Goal: Transaction & Acquisition: Purchase product/service

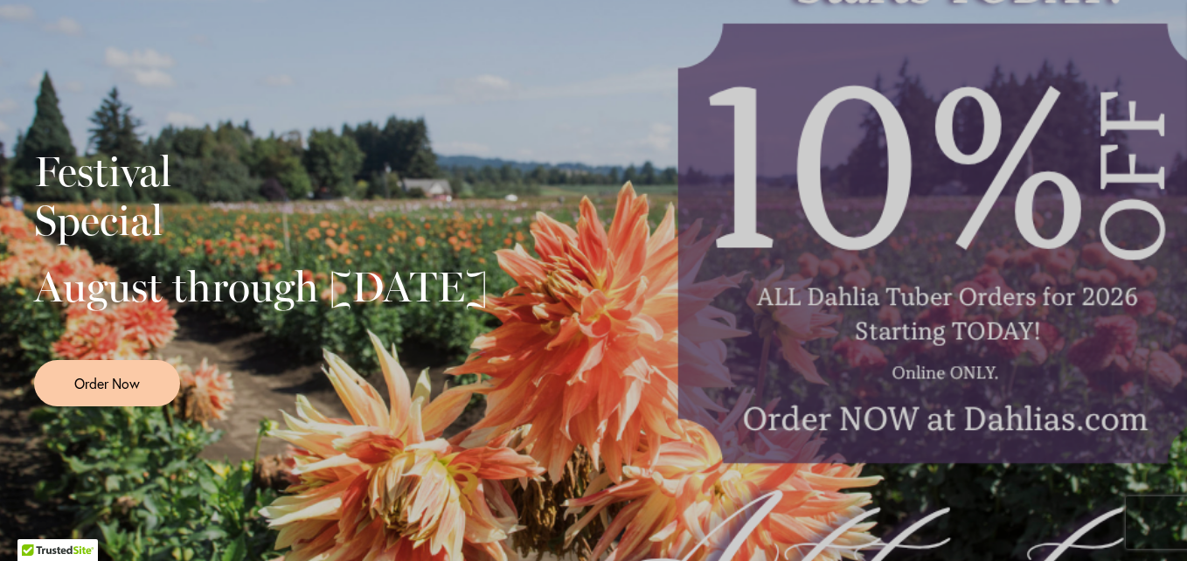
scroll to position [437, 0]
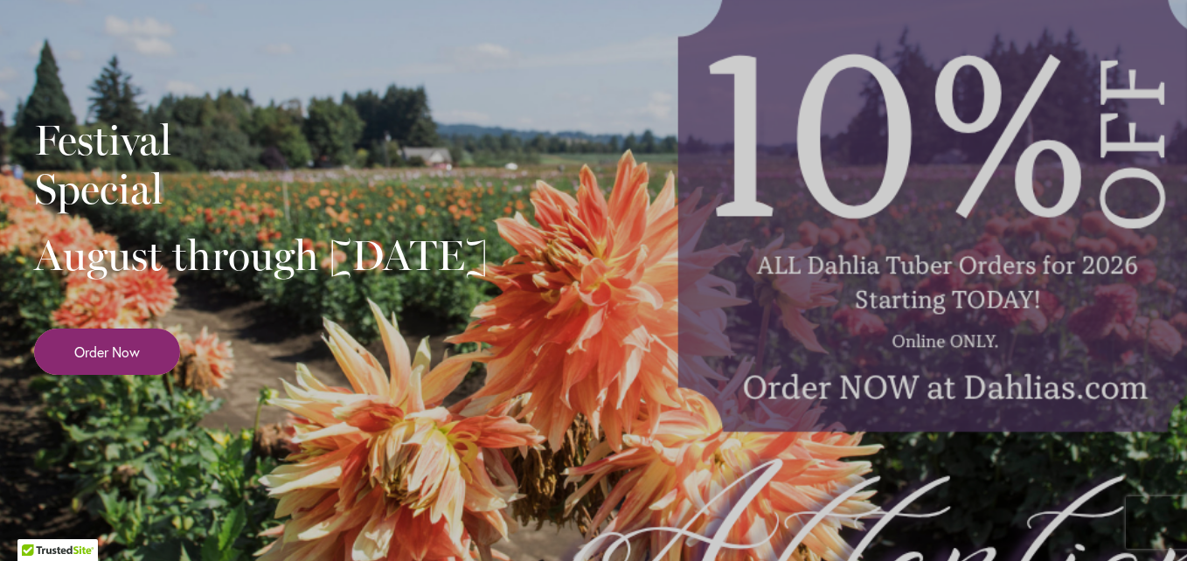
click at [99, 362] on span "Order Now" at bounding box center [107, 352] width 66 height 20
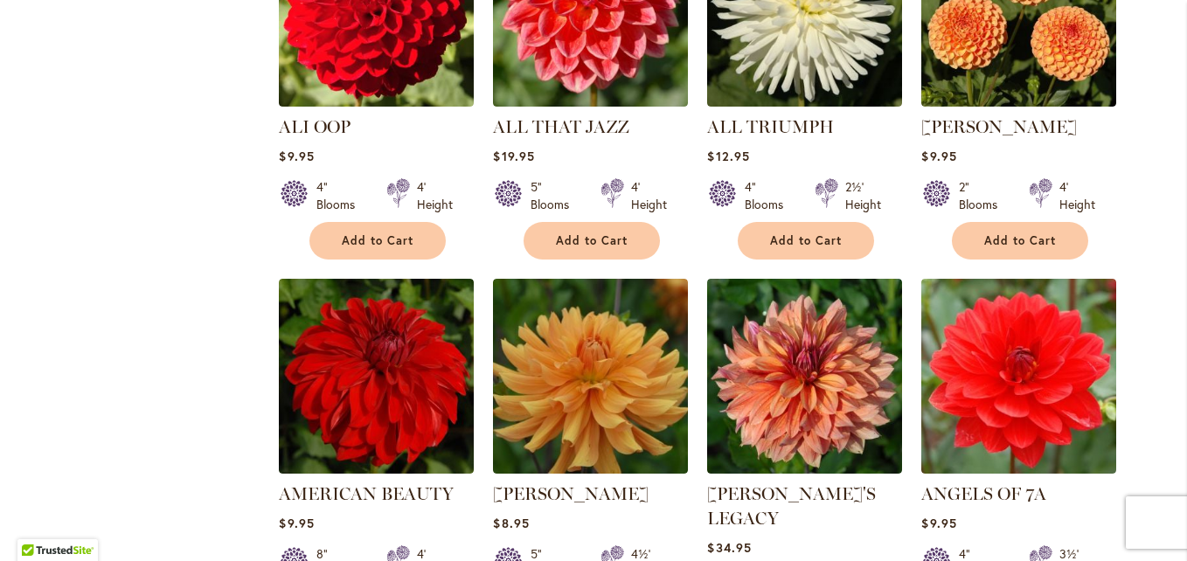
scroll to position [437, 0]
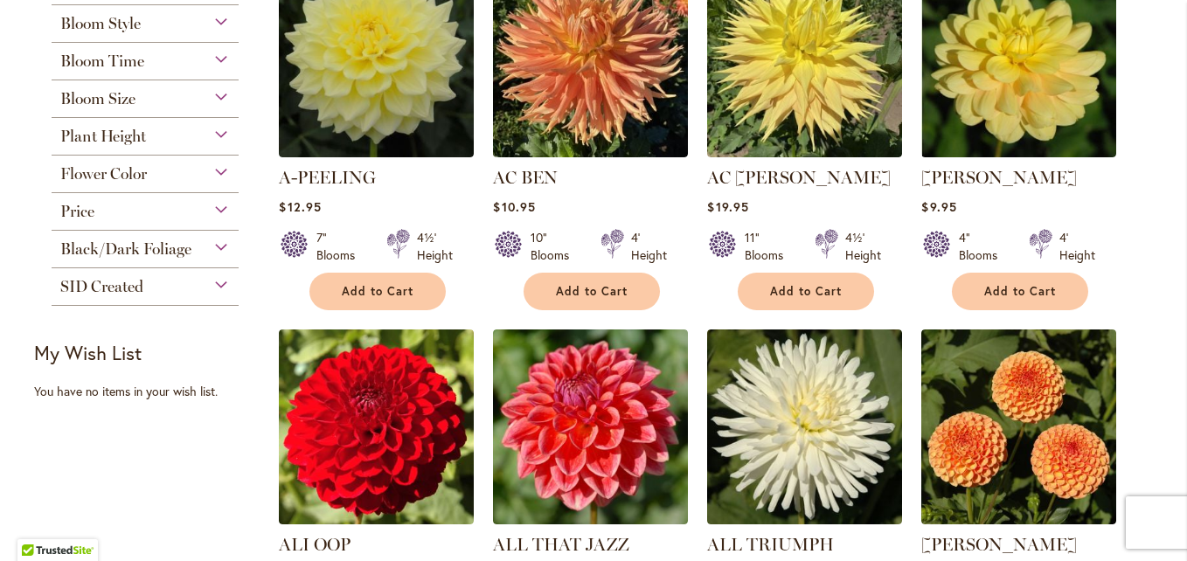
click at [207, 130] on div "Plant Height" at bounding box center [145, 132] width 187 height 28
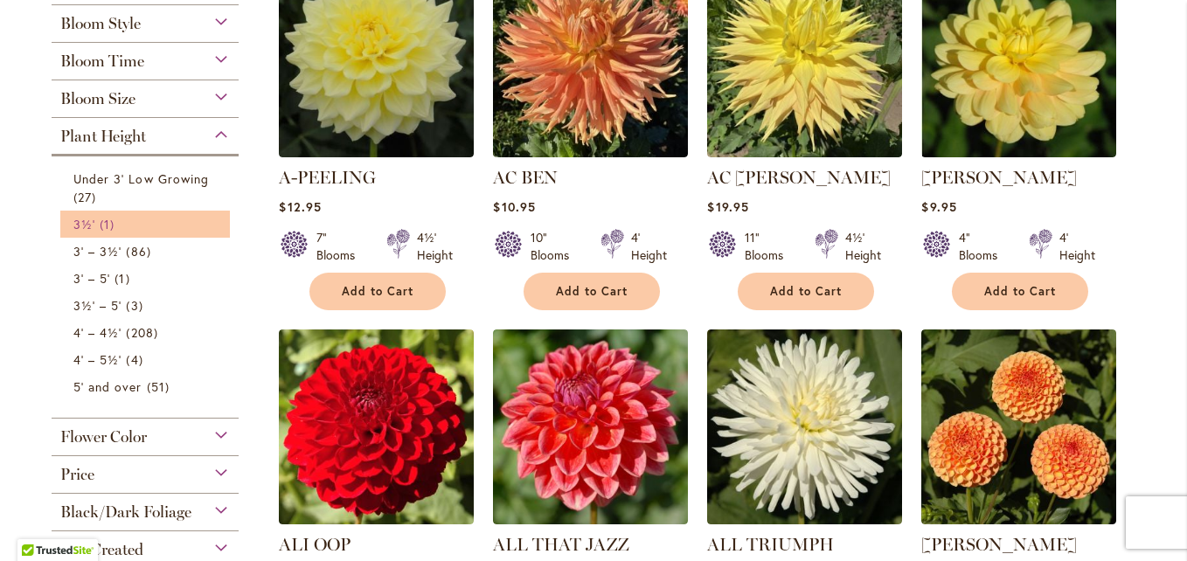
click at [101, 226] on span "1 item" at bounding box center [109, 224] width 19 height 18
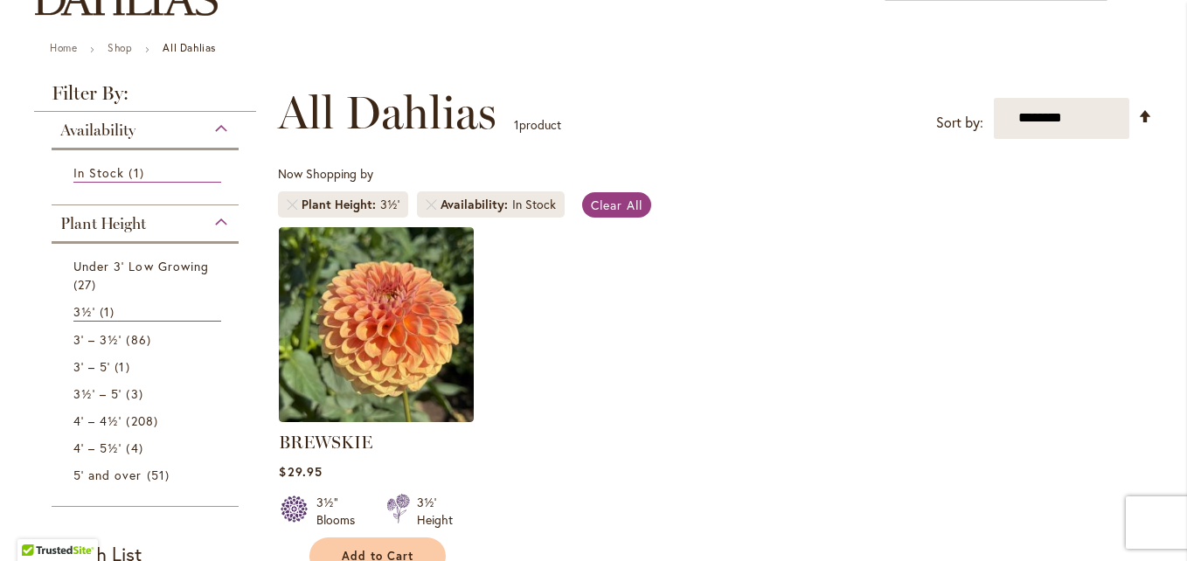
scroll to position [262, 0]
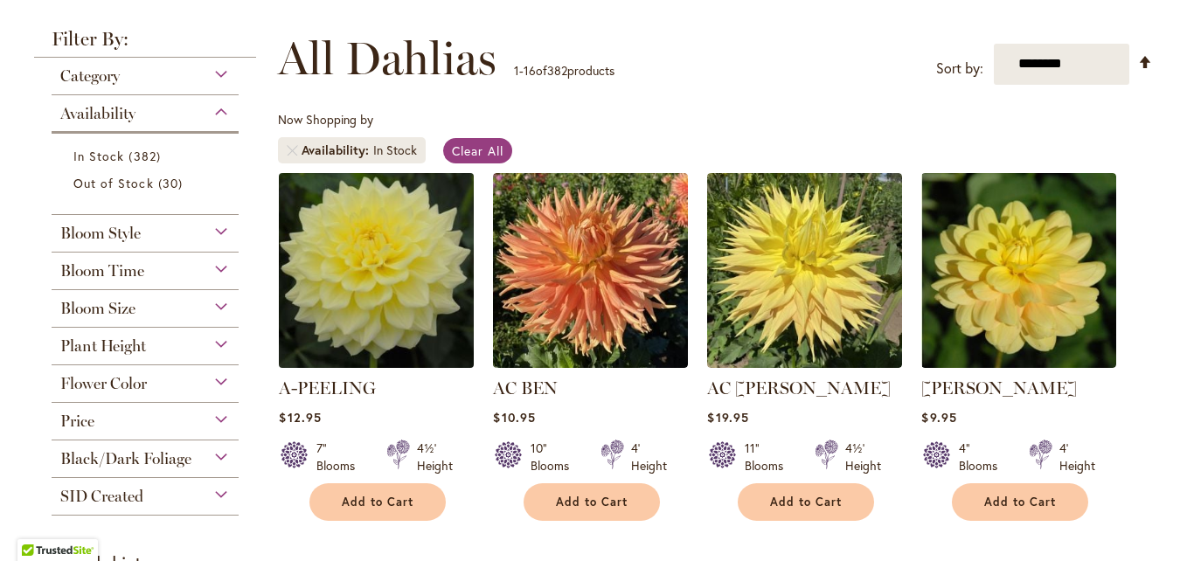
scroll to position [295, 0]
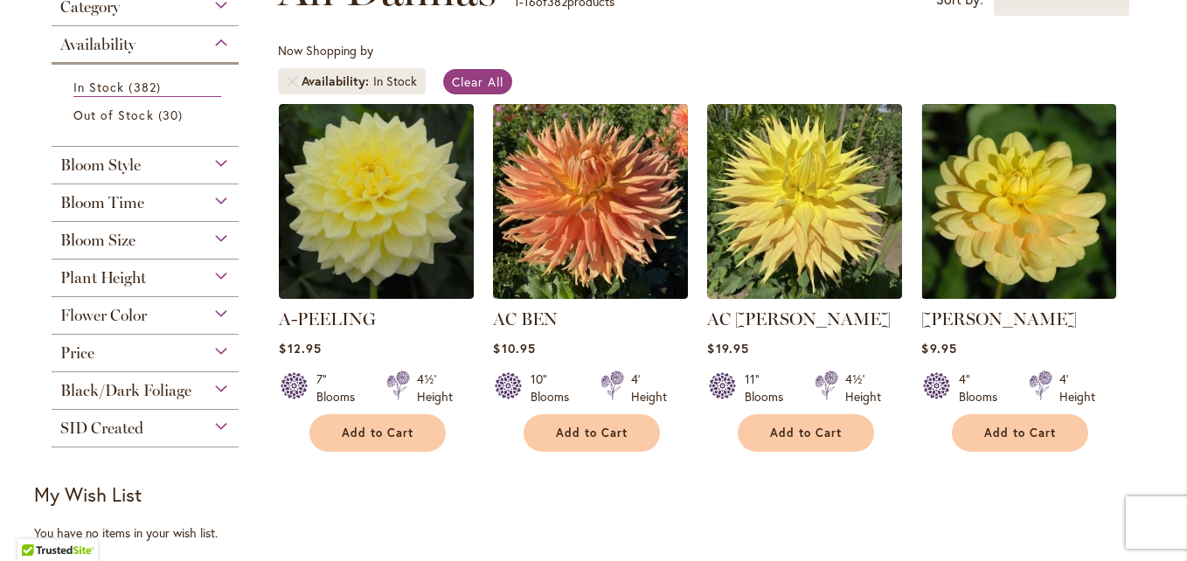
click at [217, 271] on div "Plant Height" at bounding box center [145, 274] width 187 height 28
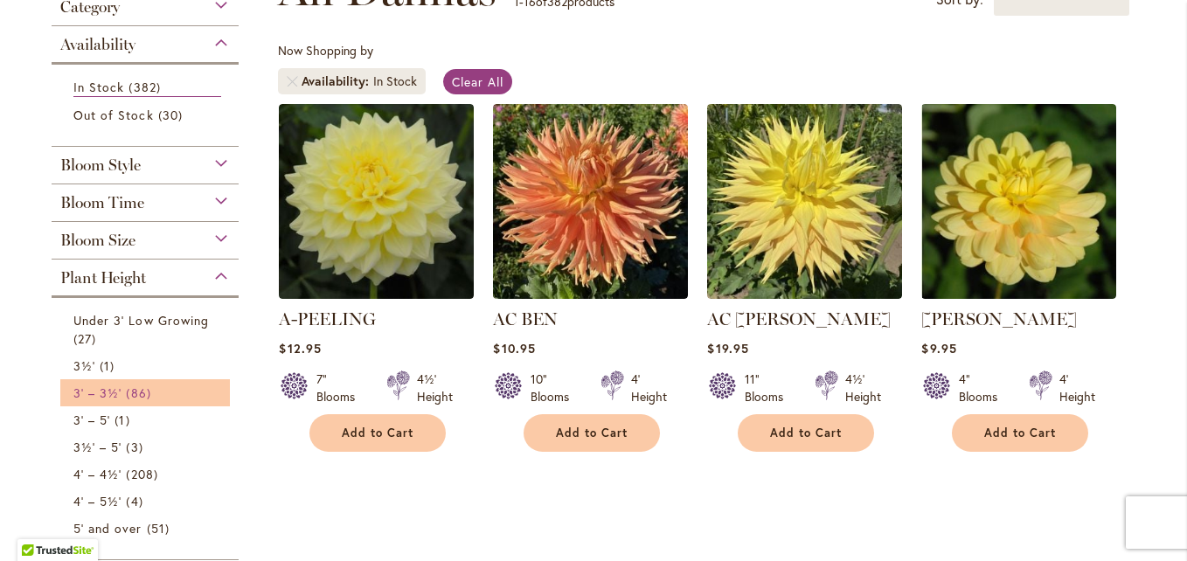
click at [115, 393] on link "3' – 3½' 86 items" at bounding box center [147, 393] width 148 height 18
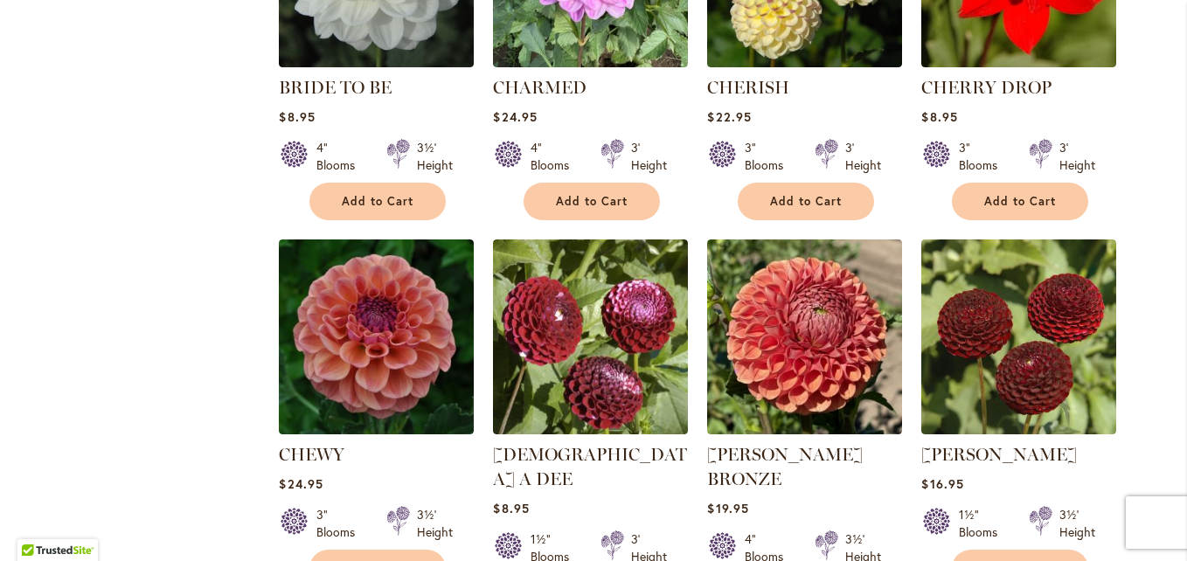
scroll to position [1311, 0]
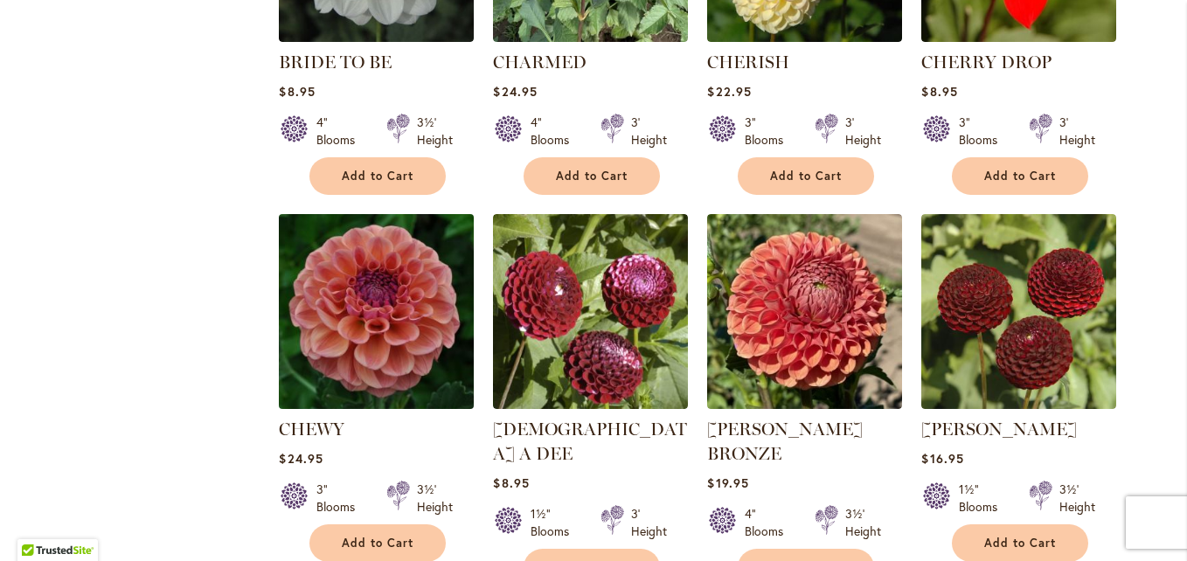
click at [377, 293] on img at bounding box center [376, 311] width 205 height 205
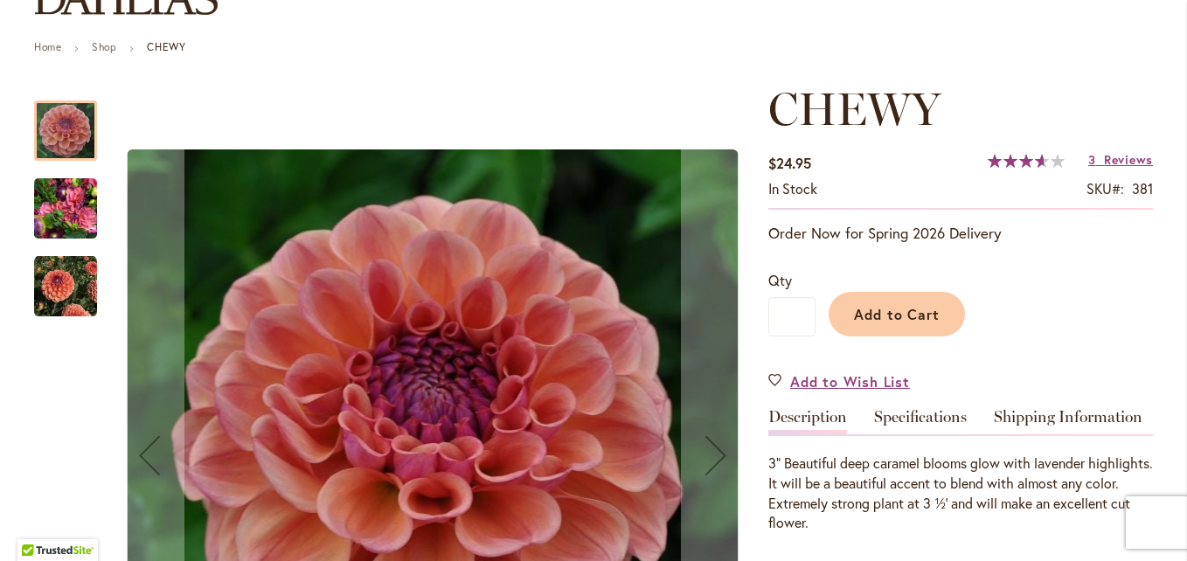
scroll to position [175, 0]
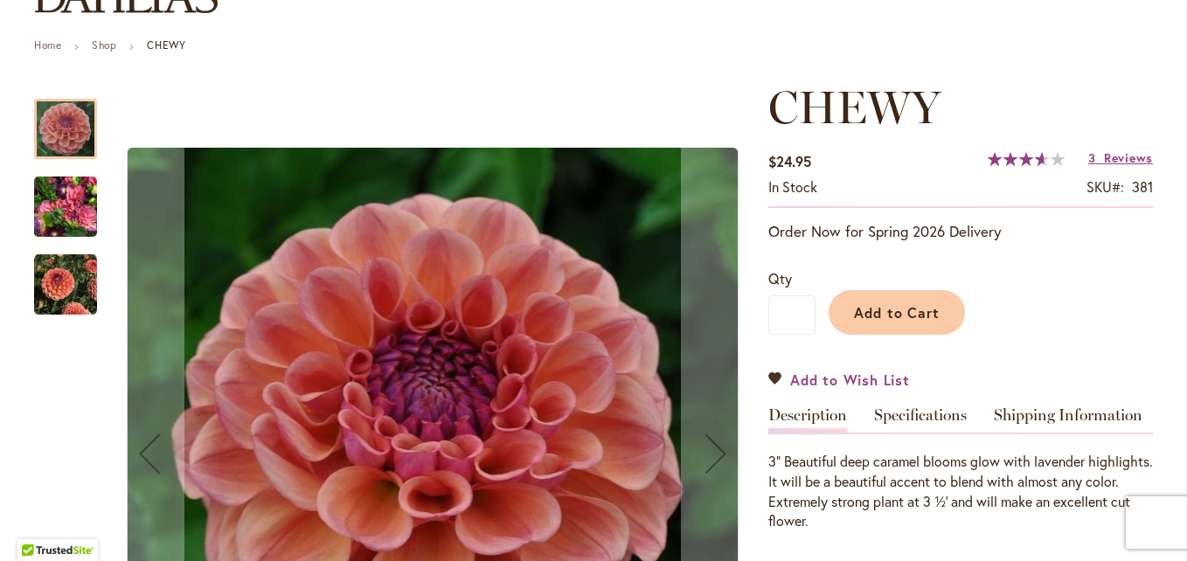
click at [810, 383] on span "Add to Wish List" at bounding box center [850, 380] width 120 height 20
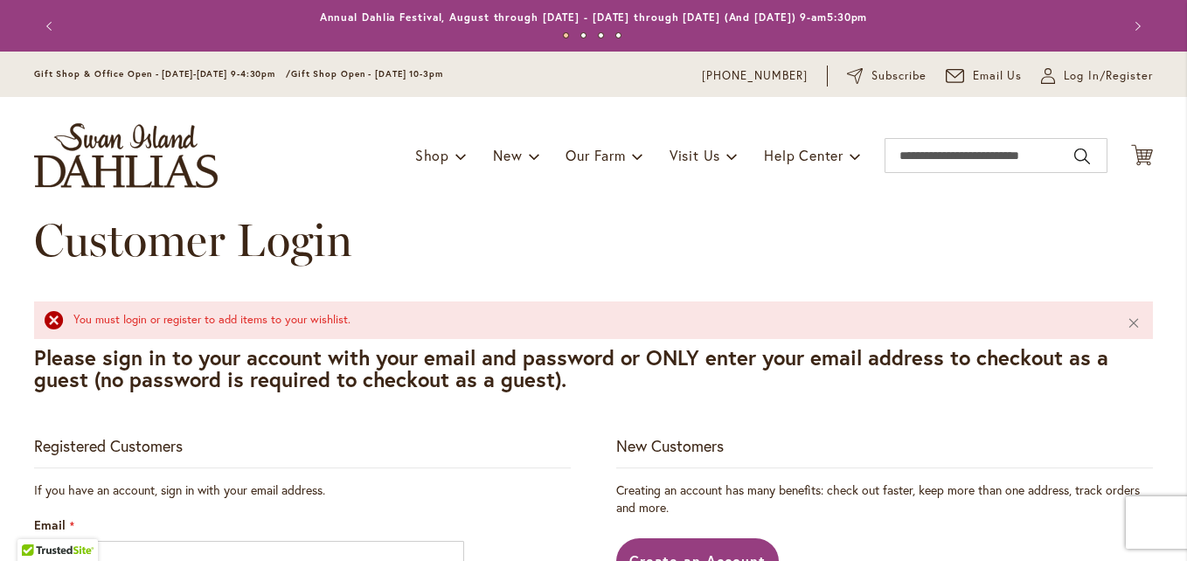
scroll to position [262, 0]
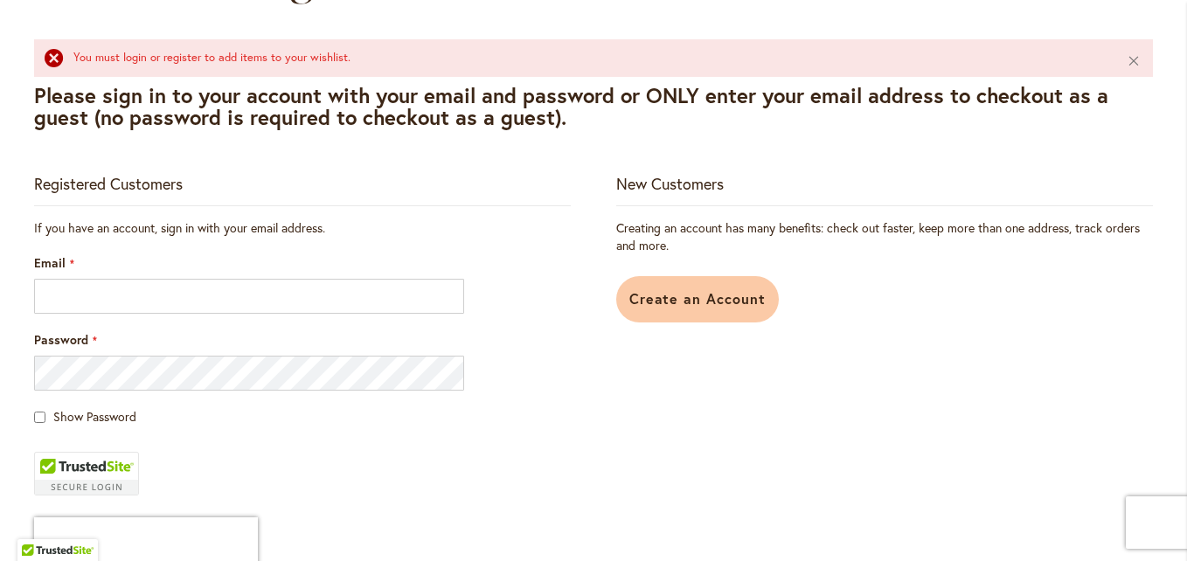
click at [655, 302] on span "Create an Account" at bounding box center [697, 298] width 137 height 18
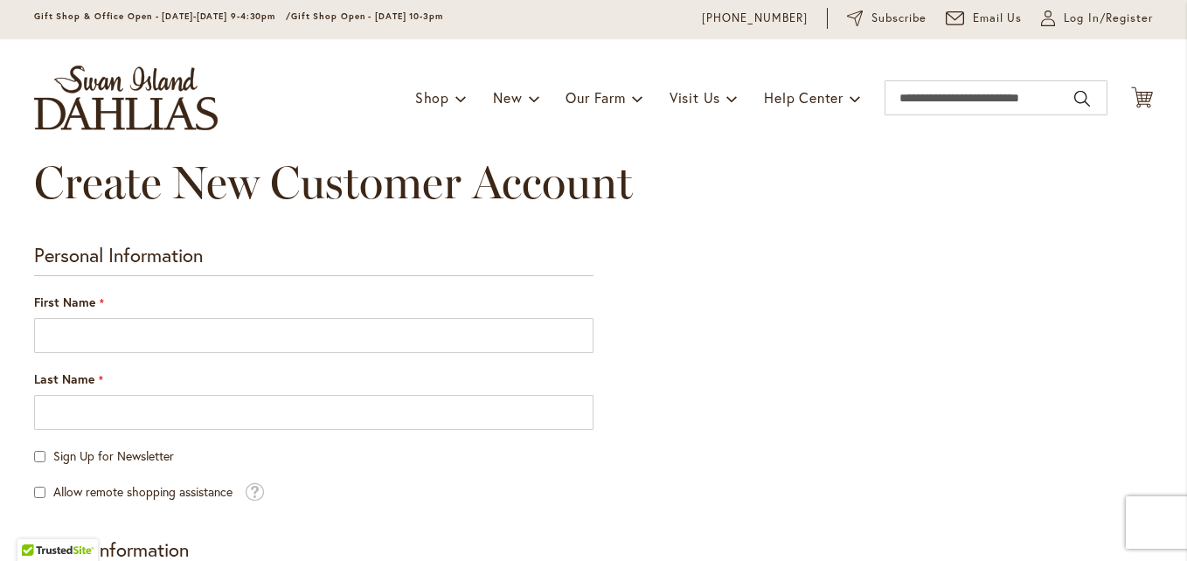
scroll to position [175, 0]
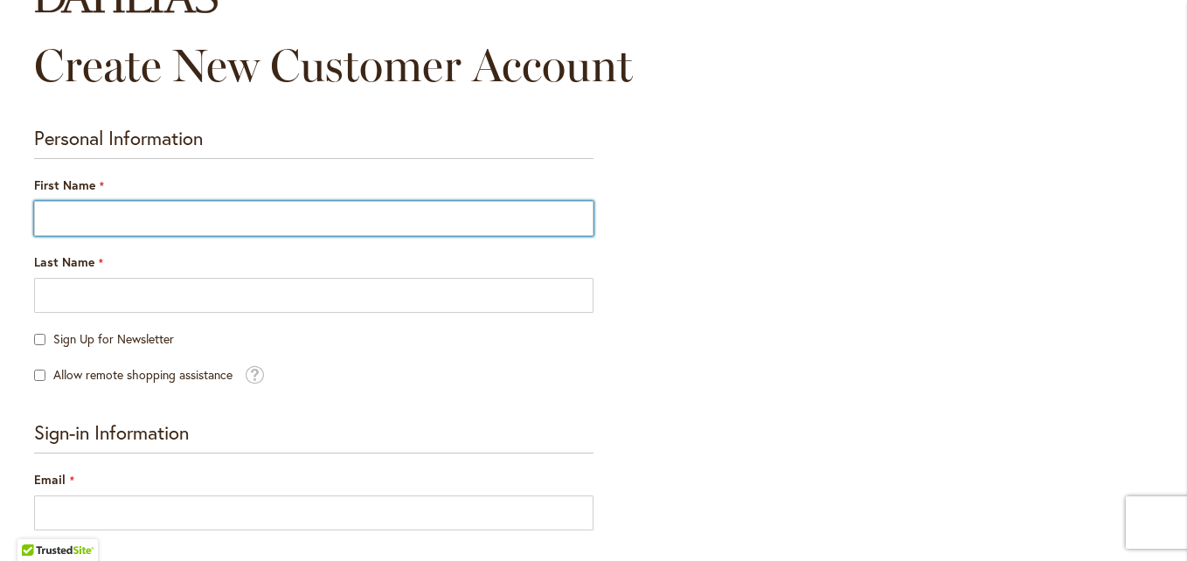
click at [79, 219] on input "First Name" at bounding box center [313, 218] width 559 height 35
type input "*******"
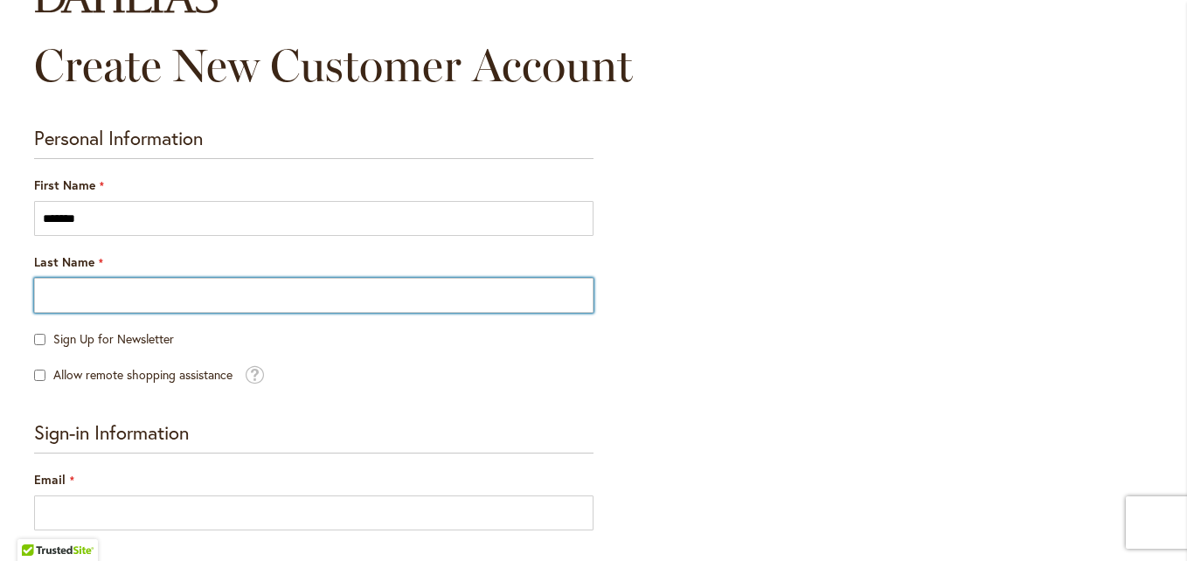
type input "********"
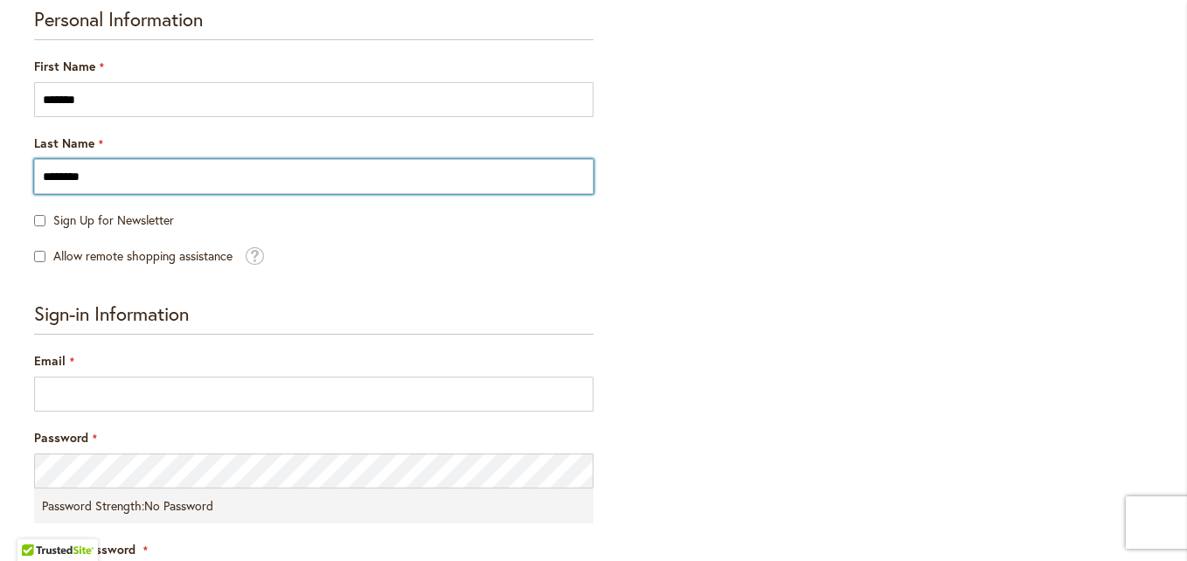
scroll to position [350, 0]
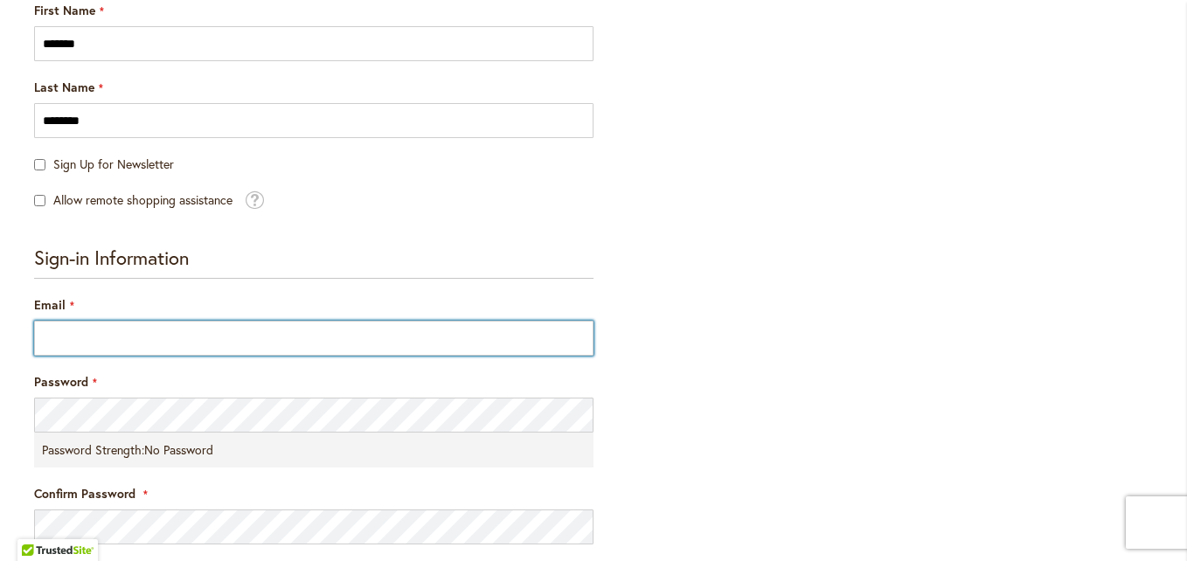
click at [94, 335] on input "Email" at bounding box center [313, 338] width 559 height 35
type input "**********"
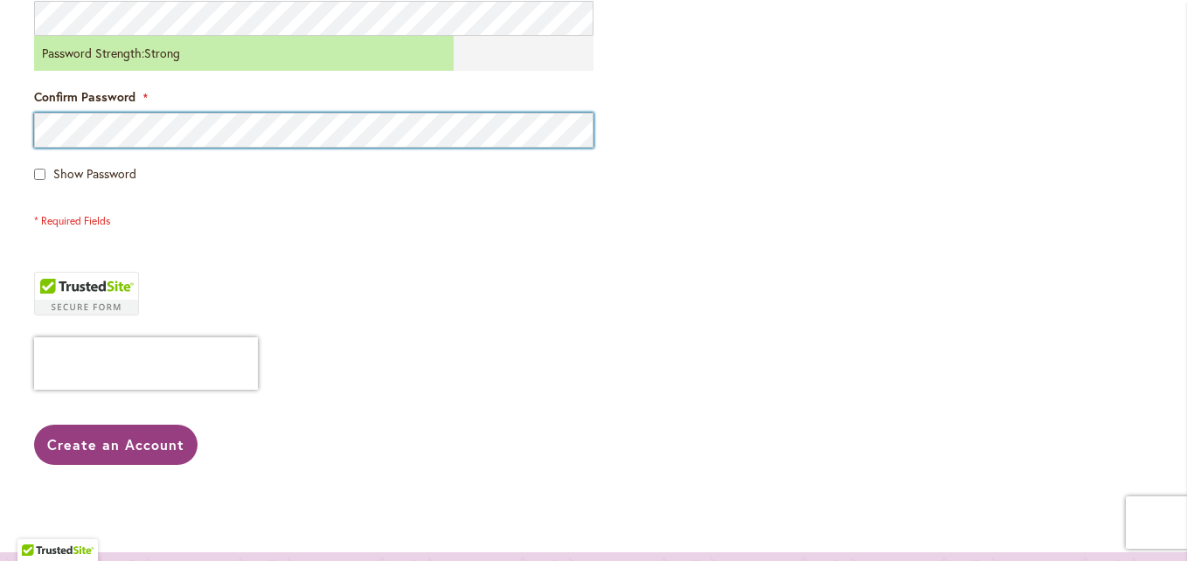
scroll to position [787, 0]
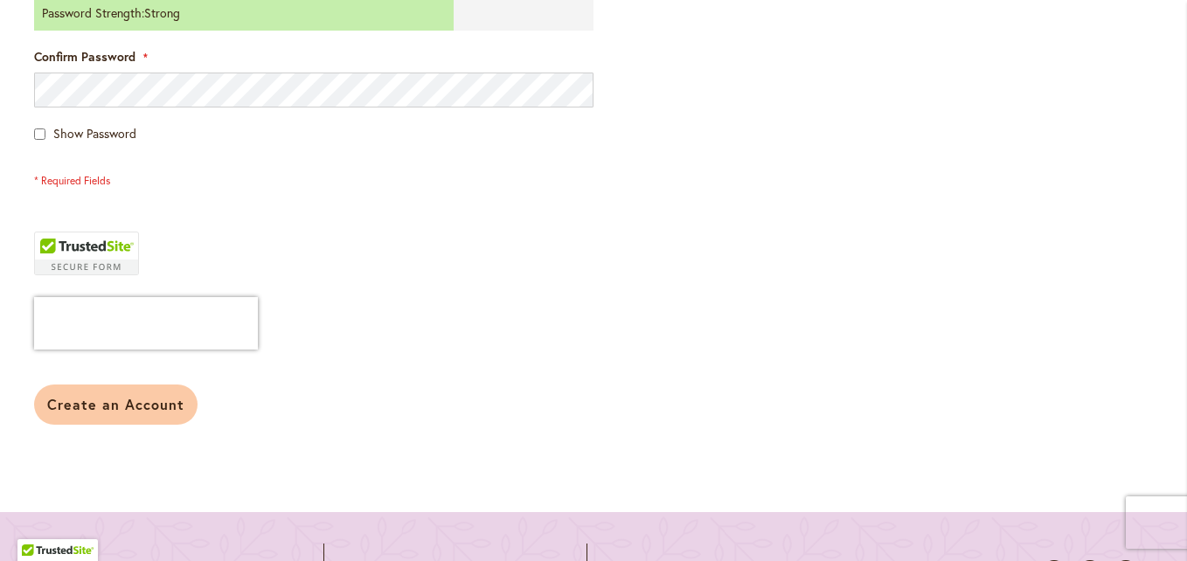
click at [92, 405] on span "Create an Account" at bounding box center [115, 404] width 137 height 18
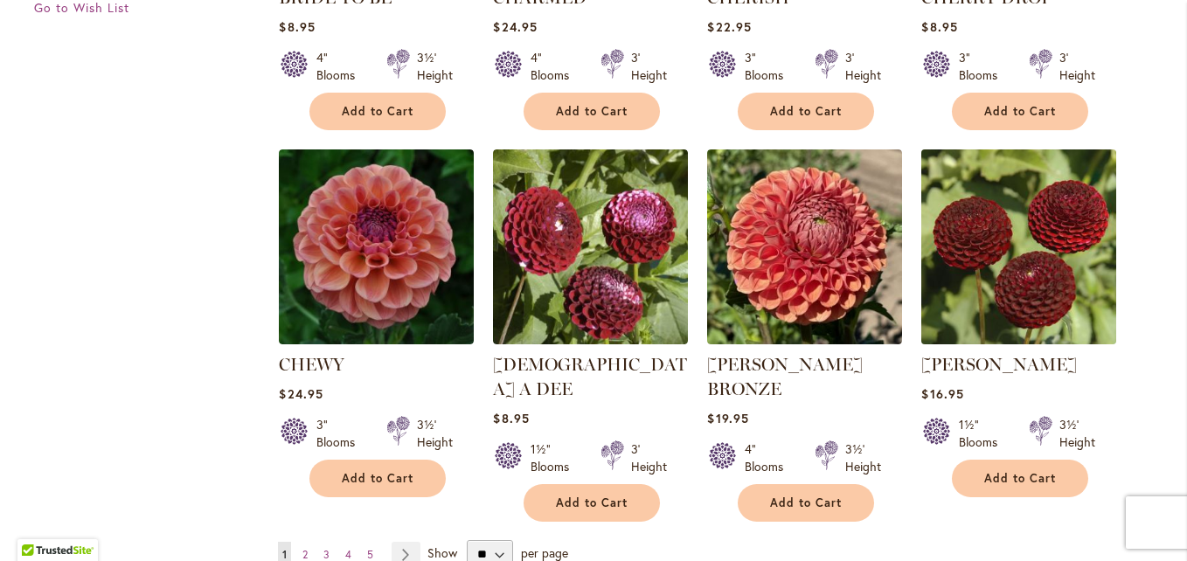
scroll to position [1399, 0]
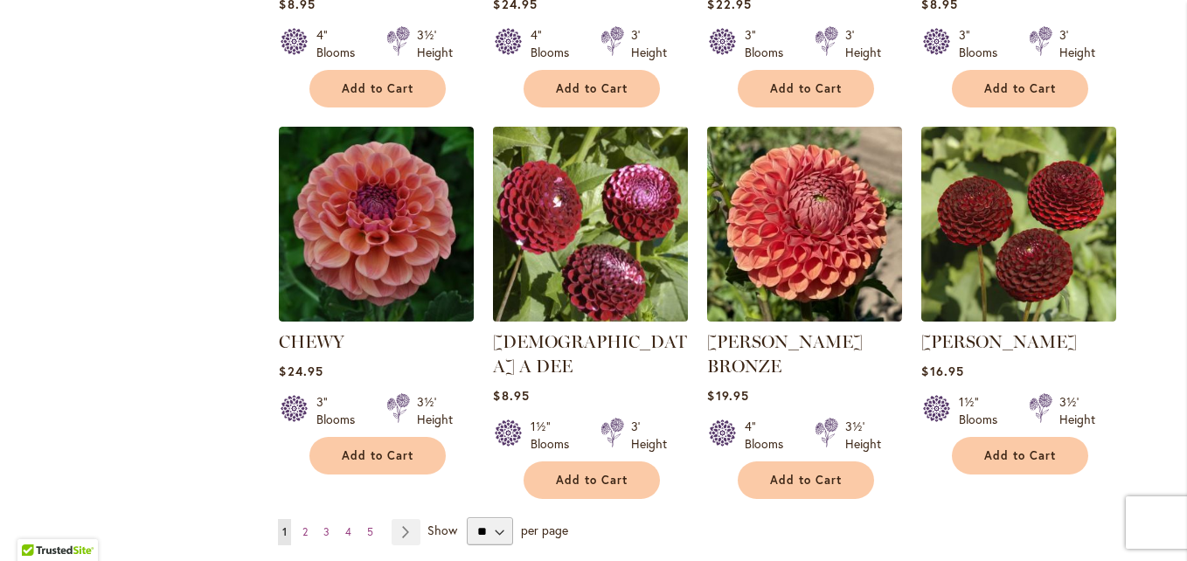
click at [580, 226] on img at bounding box center [591, 224] width 205 height 205
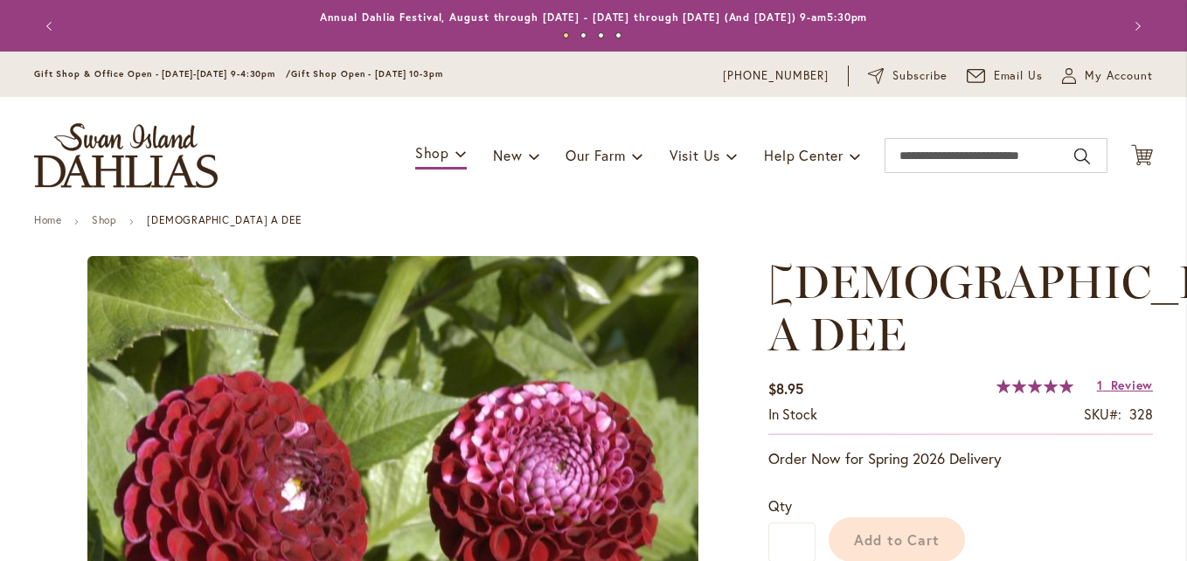
type input "*******"
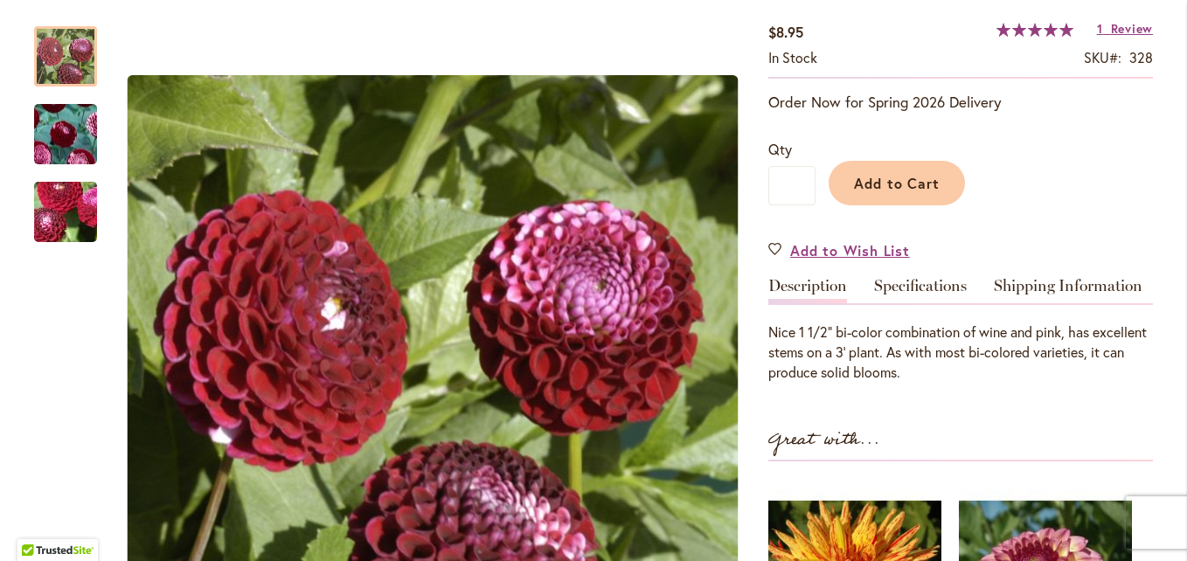
scroll to position [262, 0]
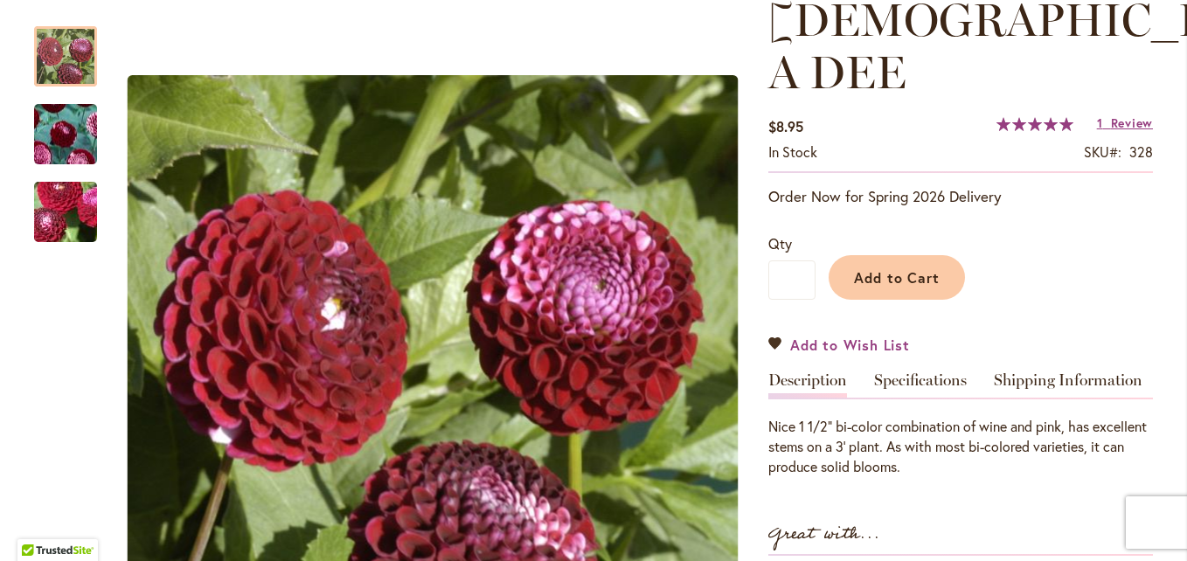
click at [830, 335] on span "Add to Wish List" at bounding box center [850, 345] width 120 height 20
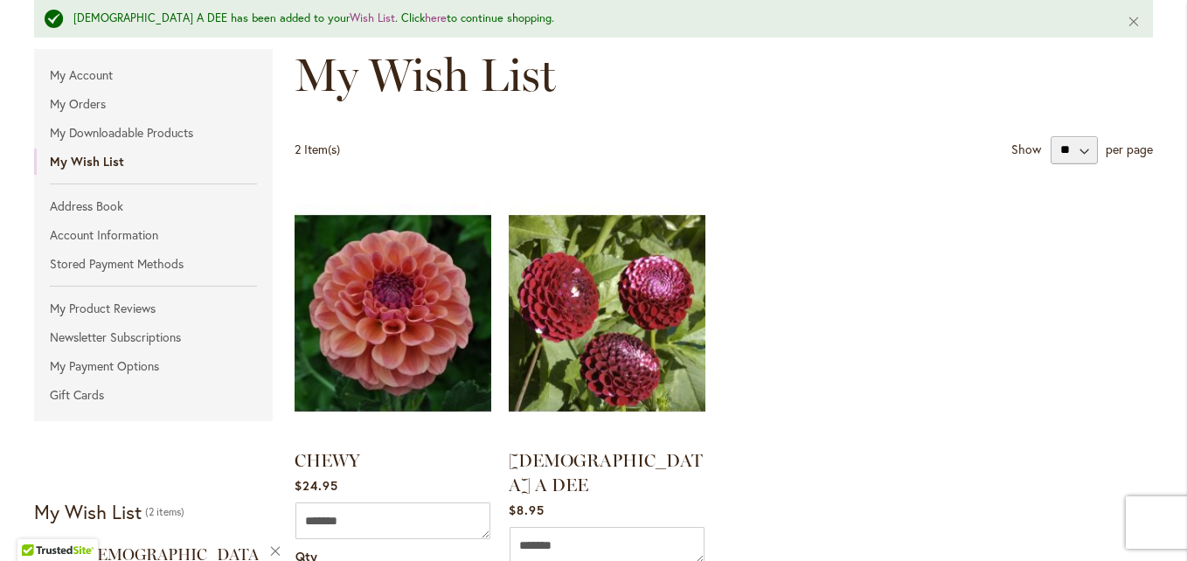
scroll to position [262, 0]
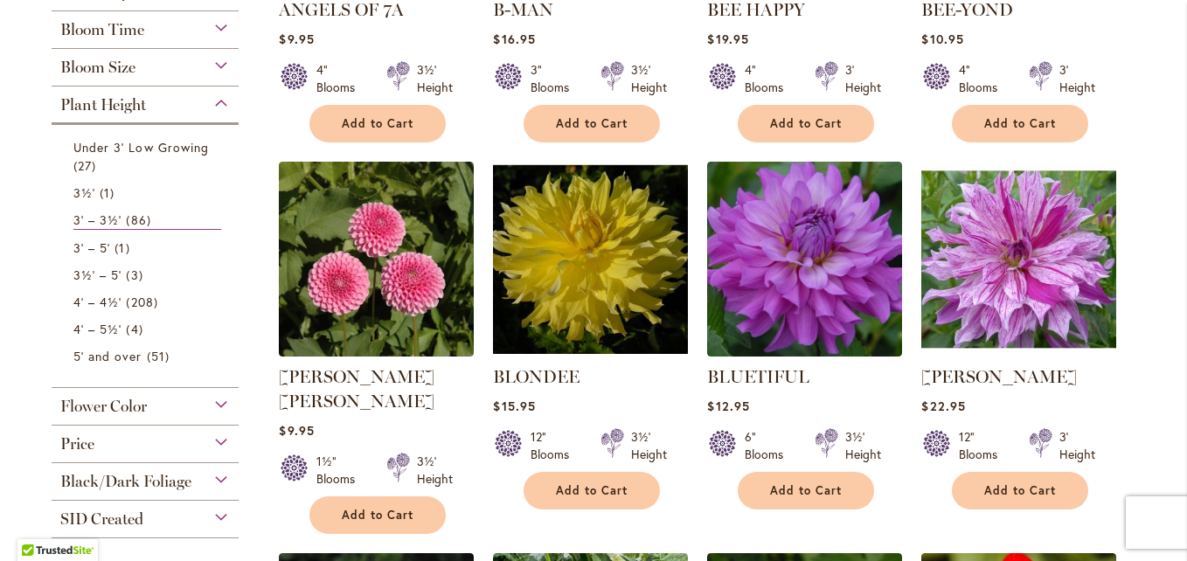
scroll to position [699, 0]
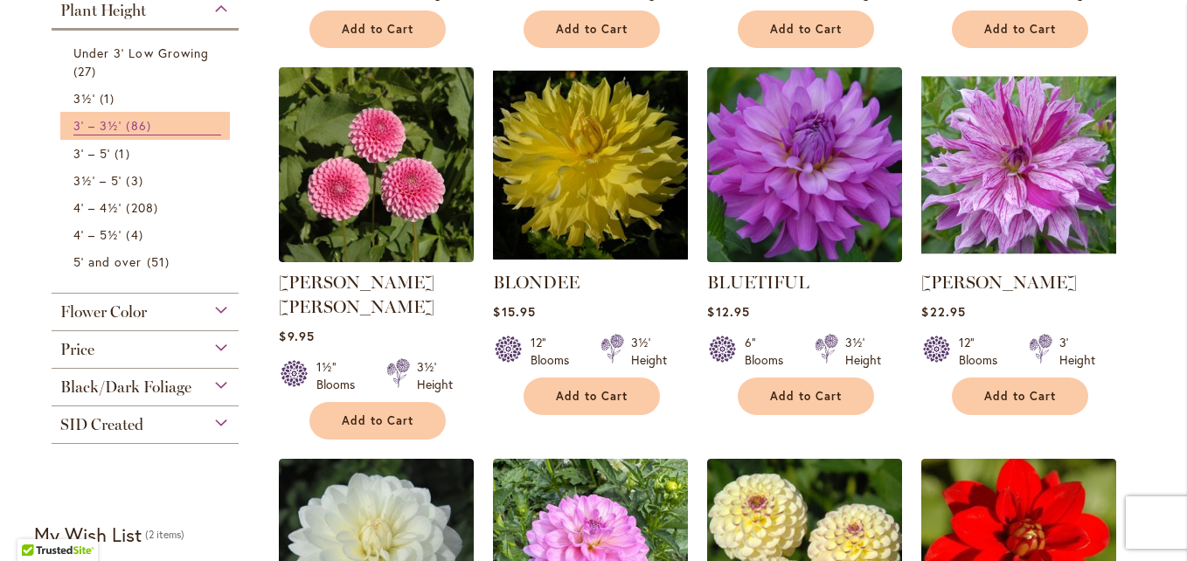
click at [145, 123] on span "86 items" at bounding box center [140, 125] width 29 height 18
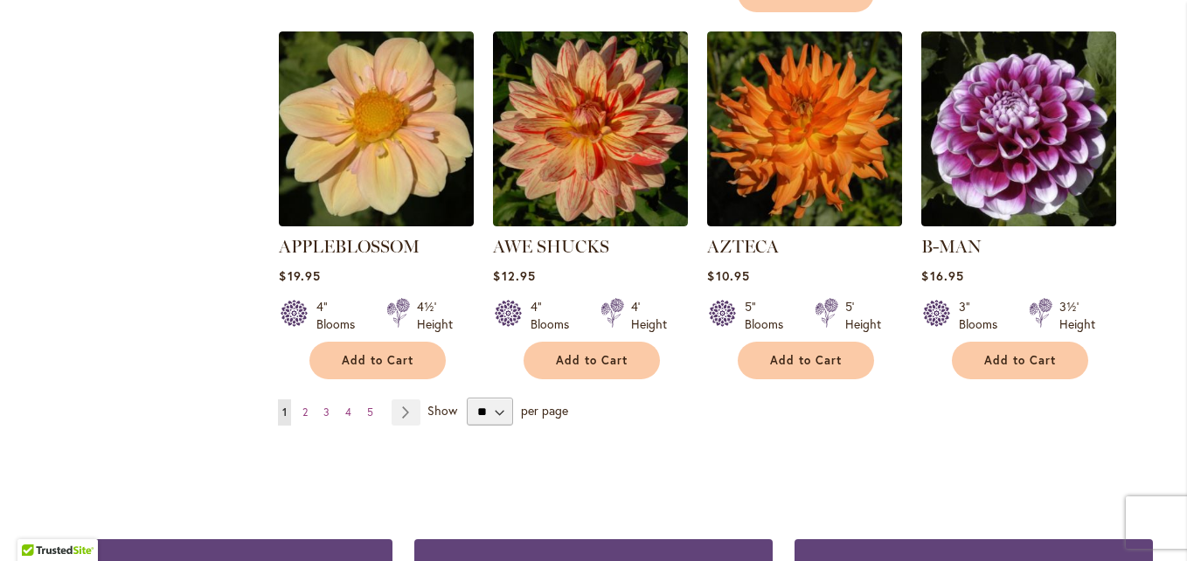
scroll to position [1573, 0]
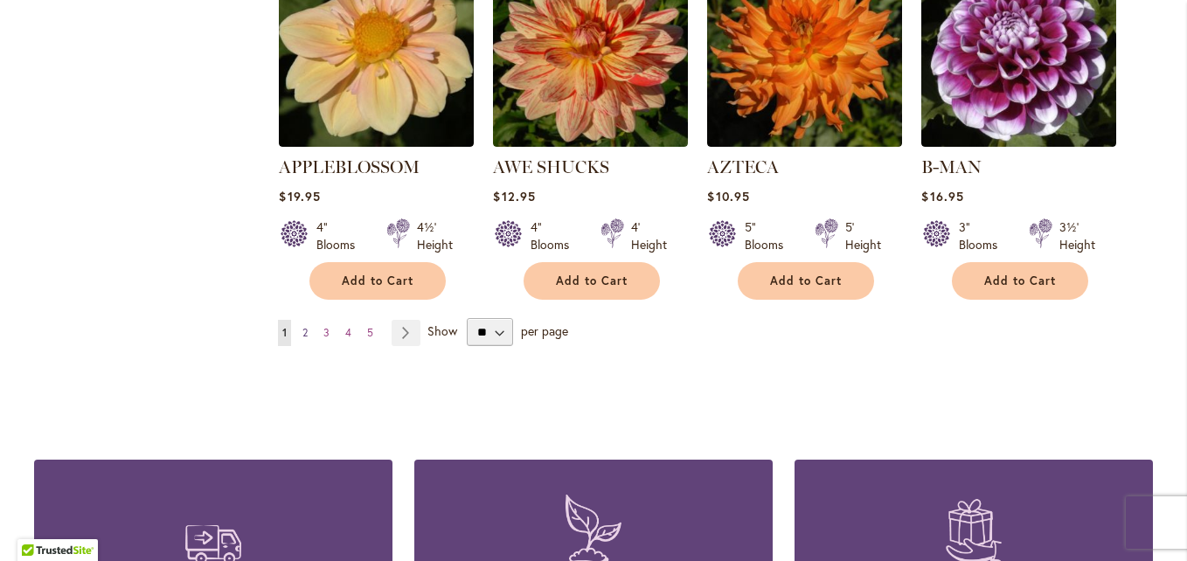
click at [298, 320] on link "Page 2" at bounding box center [305, 333] width 14 height 26
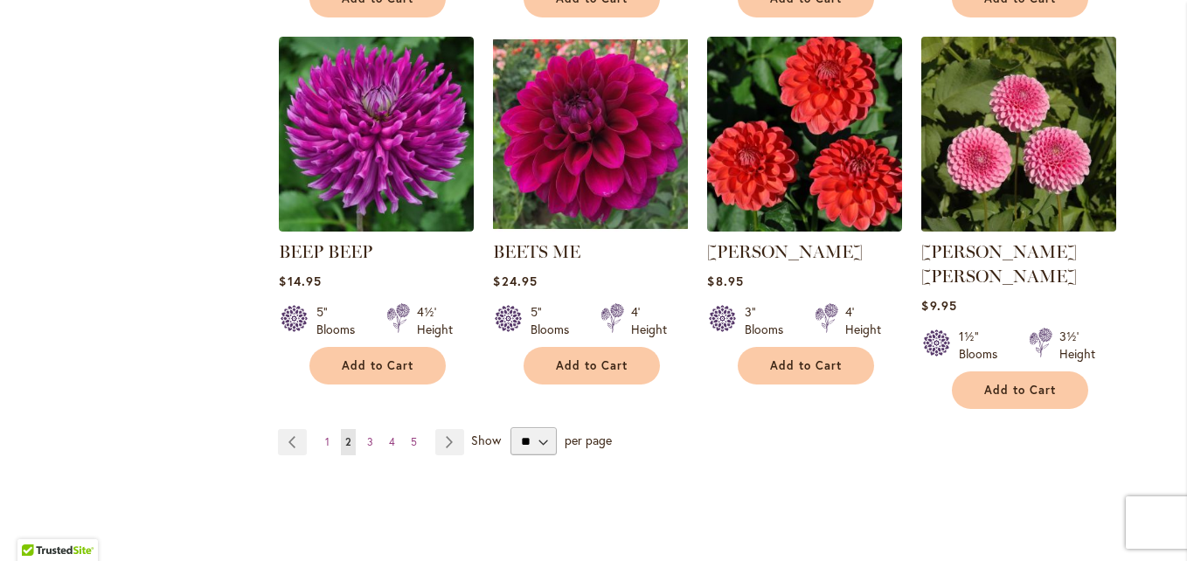
scroll to position [1486, 0]
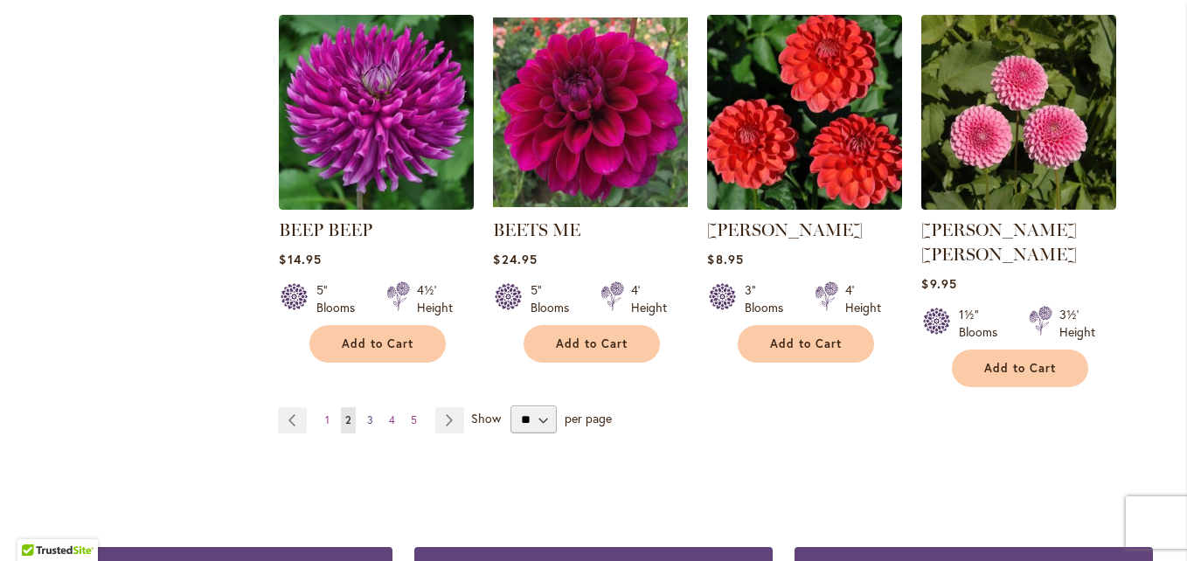
click at [367, 407] on link "Page 3" at bounding box center [370, 420] width 15 height 26
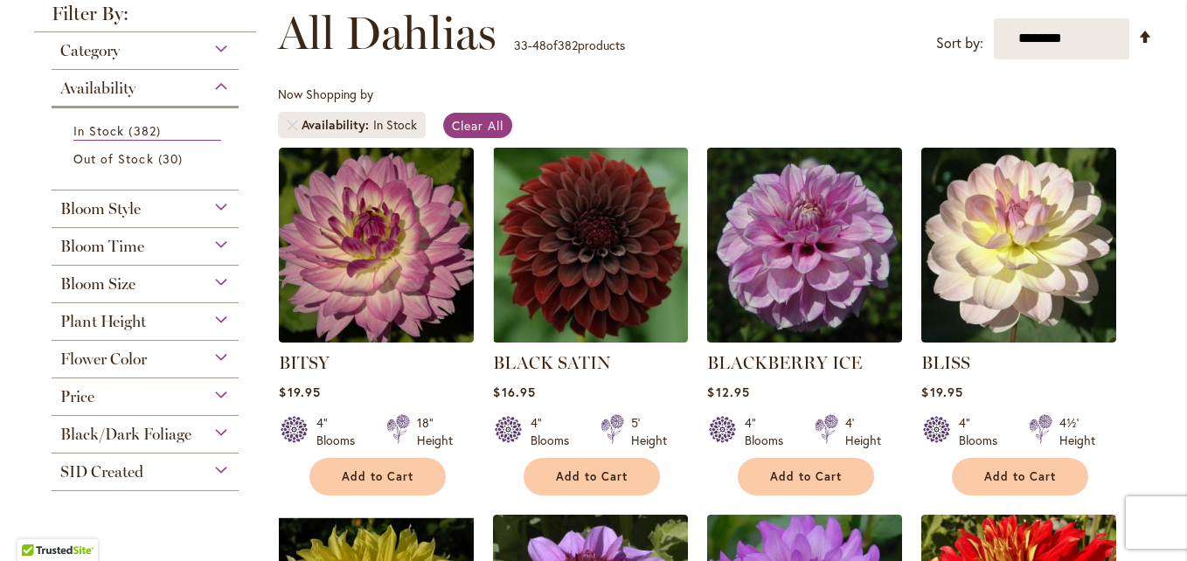
scroll to position [262, 0]
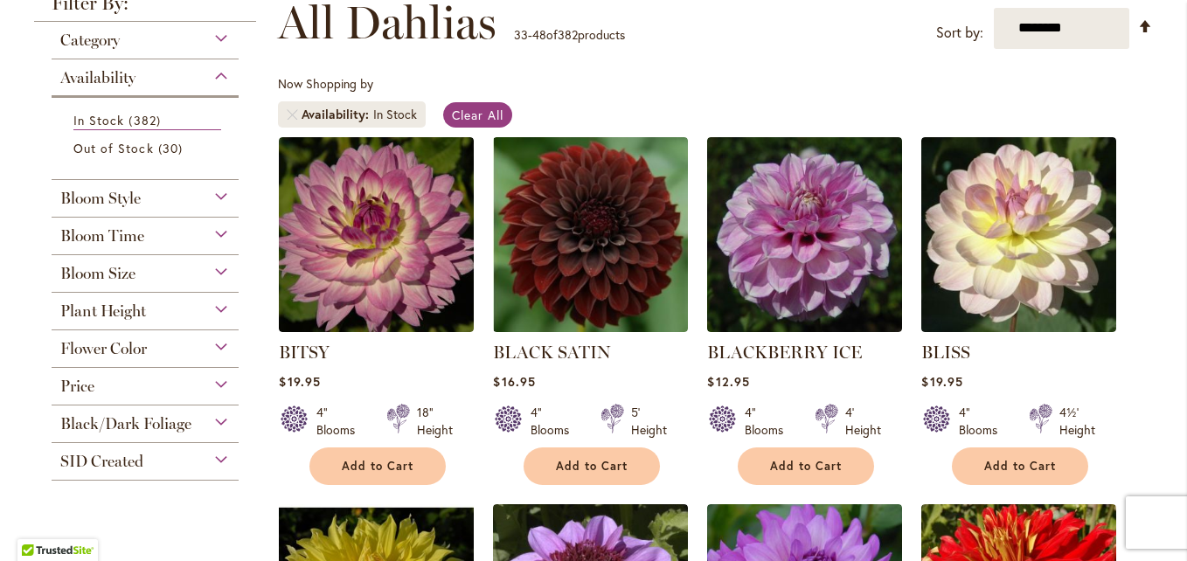
click at [220, 307] on div "Plant Height" at bounding box center [145, 307] width 187 height 28
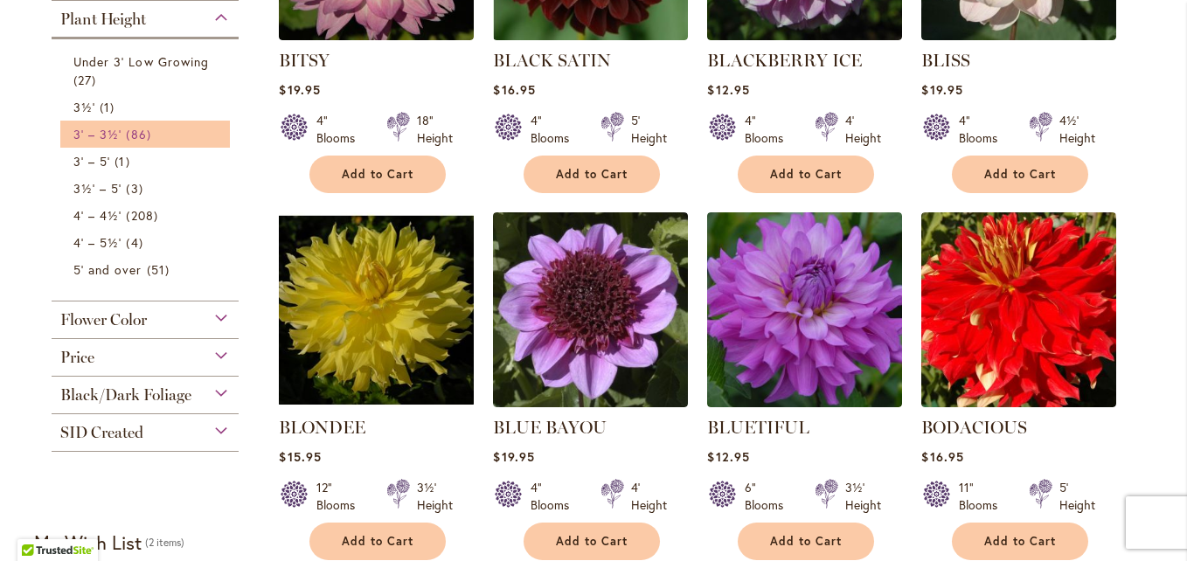
click at [126, 128] on span "86 items" at bounding box center [140, 134] width 29 height 18
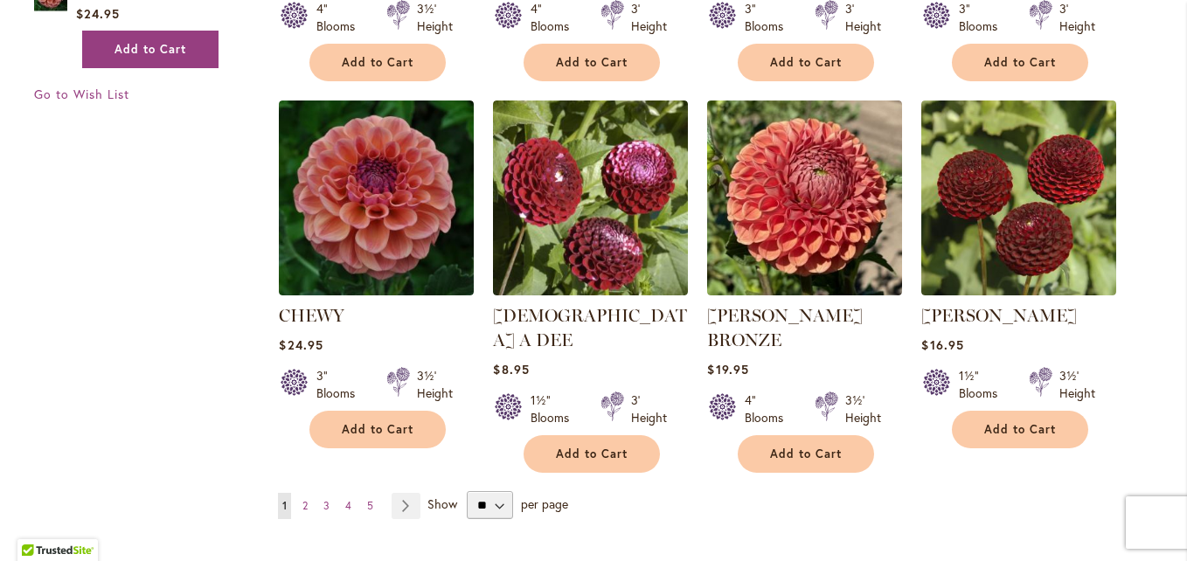
scroll to position [1486, 0]
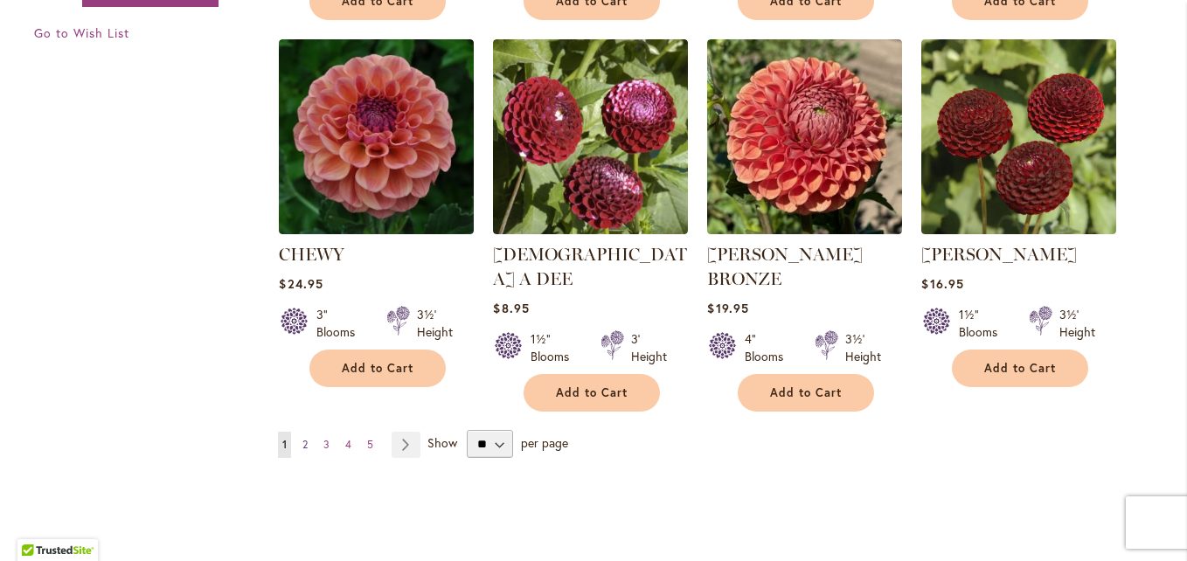
click at [302, 438] on span "2" at bounding box center [304, 444] width 5 height 13
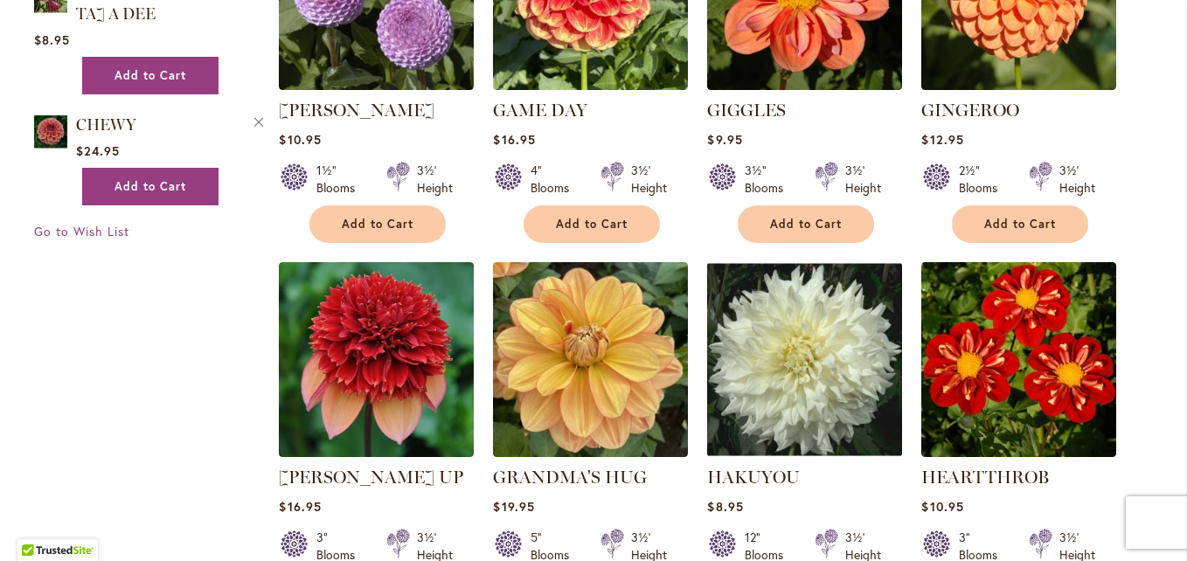
scroll to position [1311, 0]
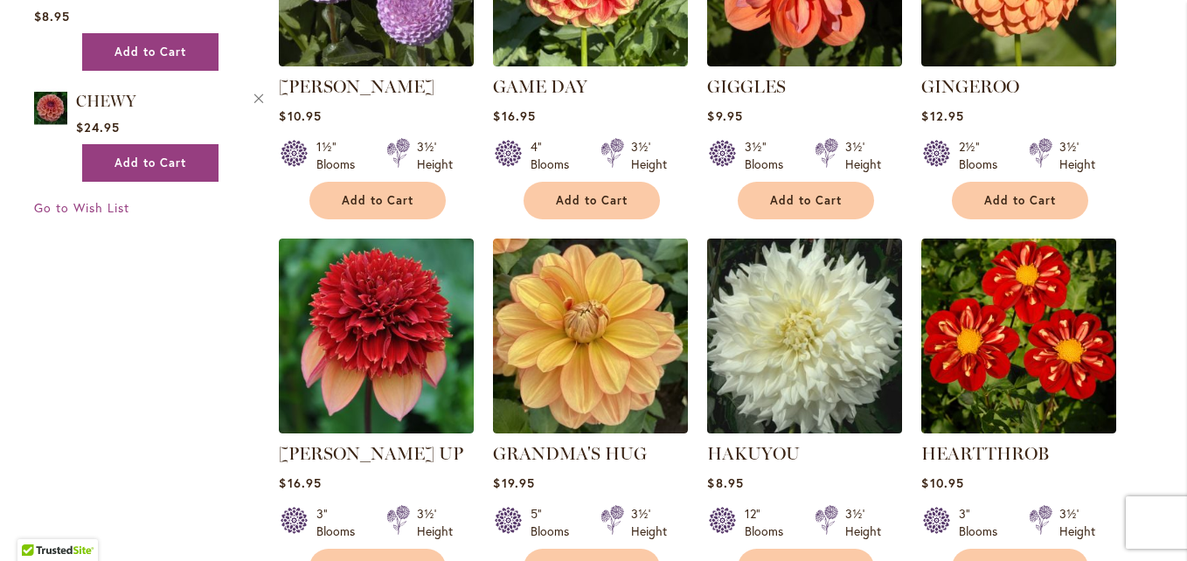
click at [778, 338] on img at bounding box center [805, 335] width 205 height 205
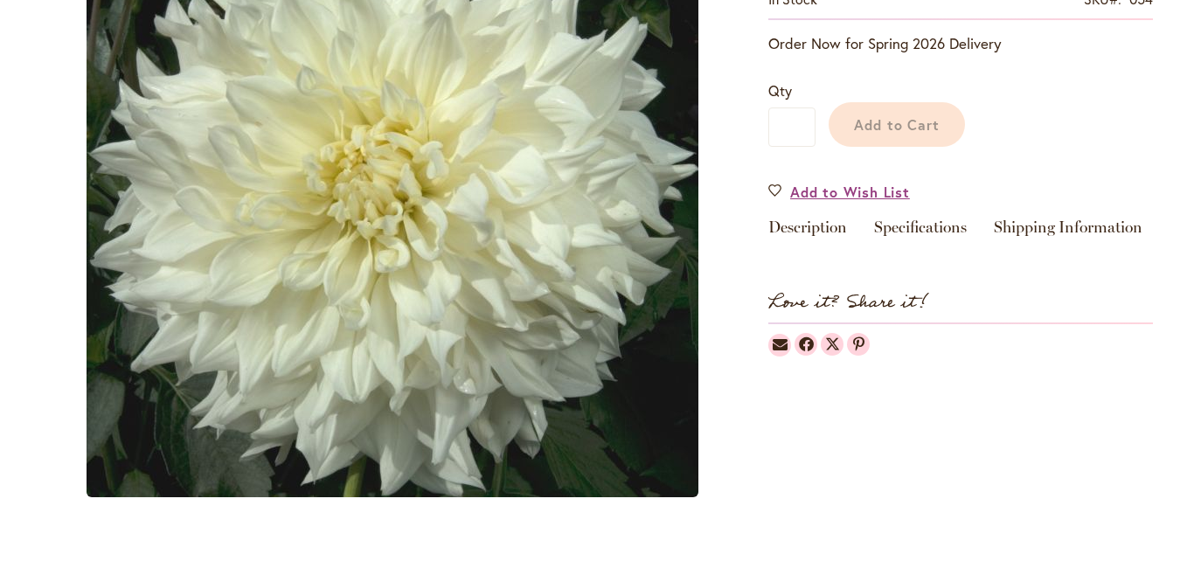
scroll to position [350, 0]
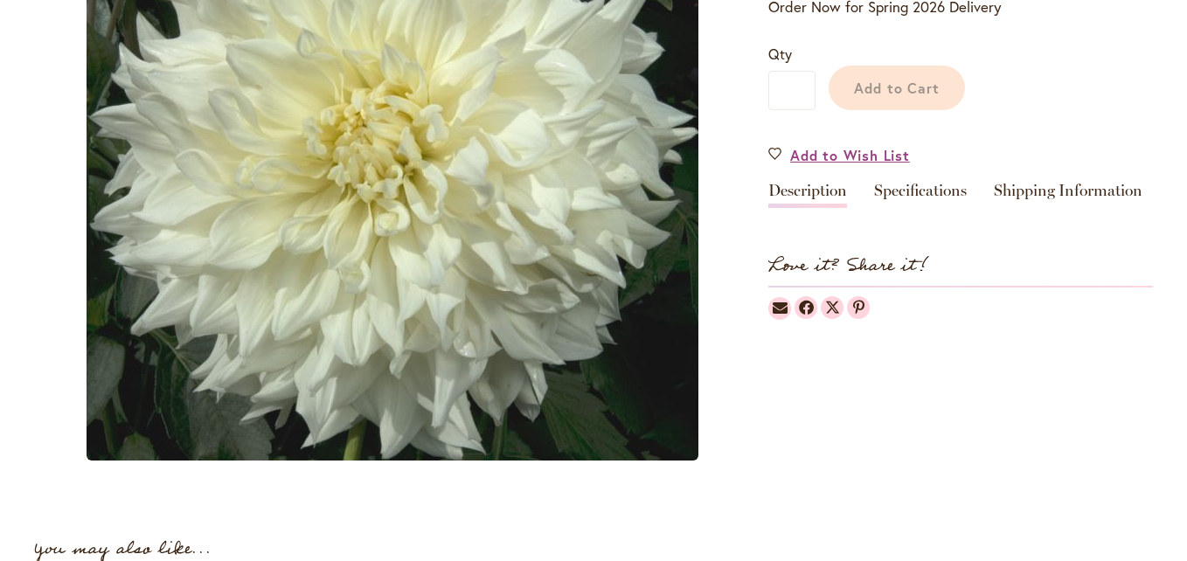
click at [794, 198] on link "Description" at bounding box center [807, 195] width 79 height 25
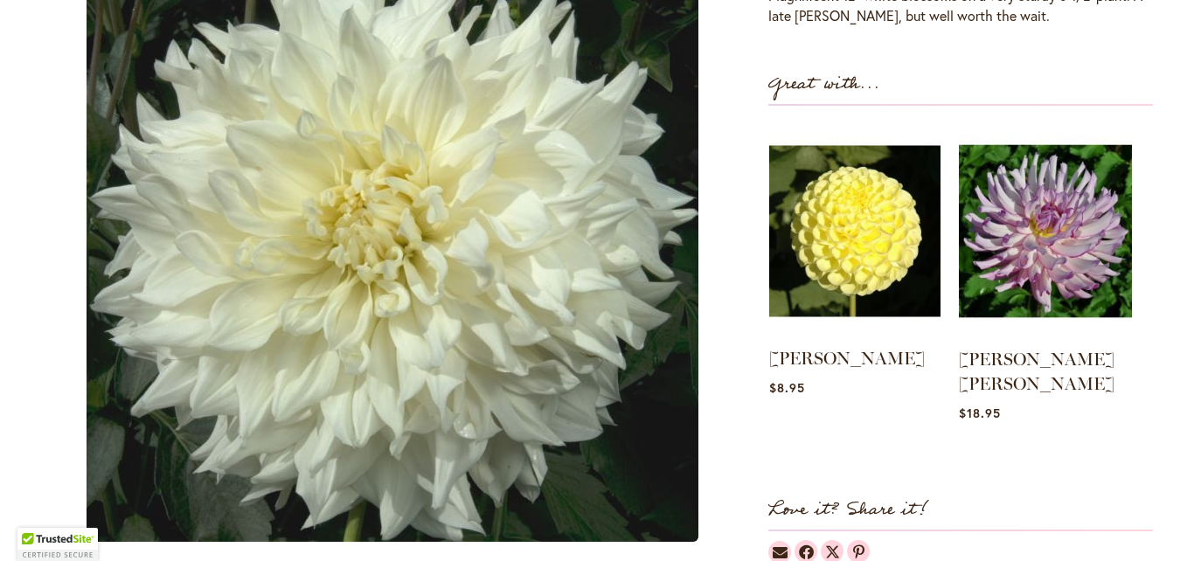
type input "*******"
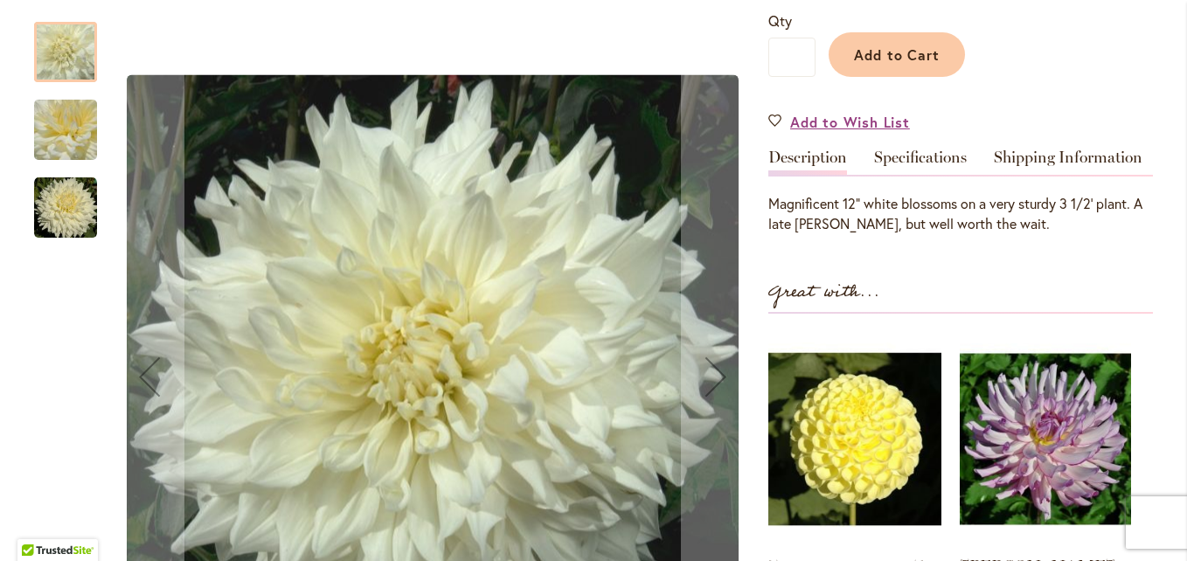
scroll to position [432, 0]
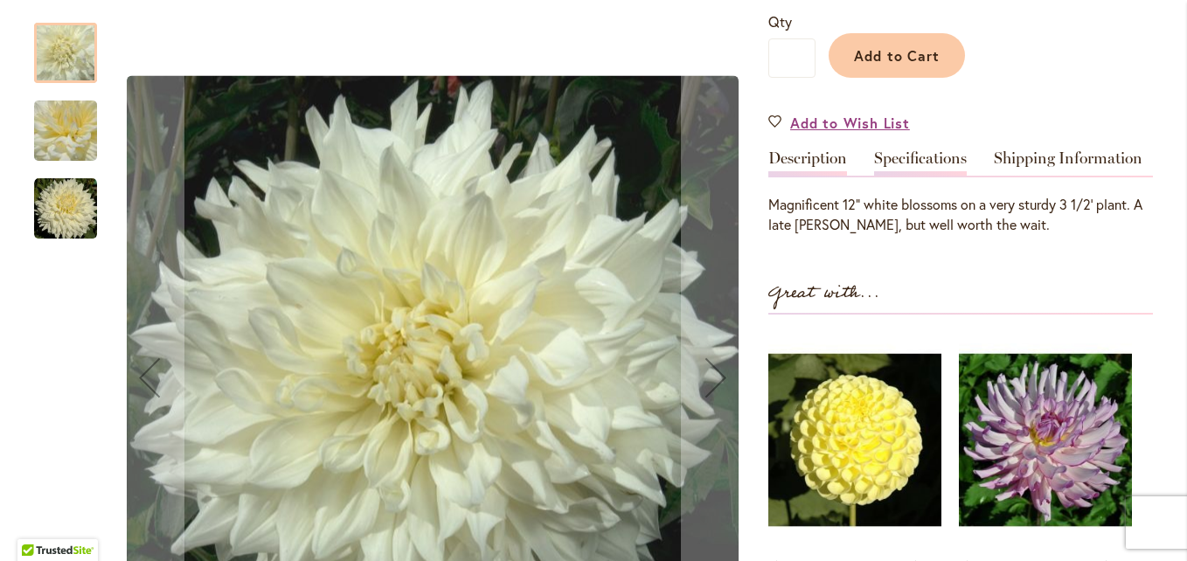
click at [910, 155] on link "Specifications" at bounding box center [920, 162] width 93 height 25
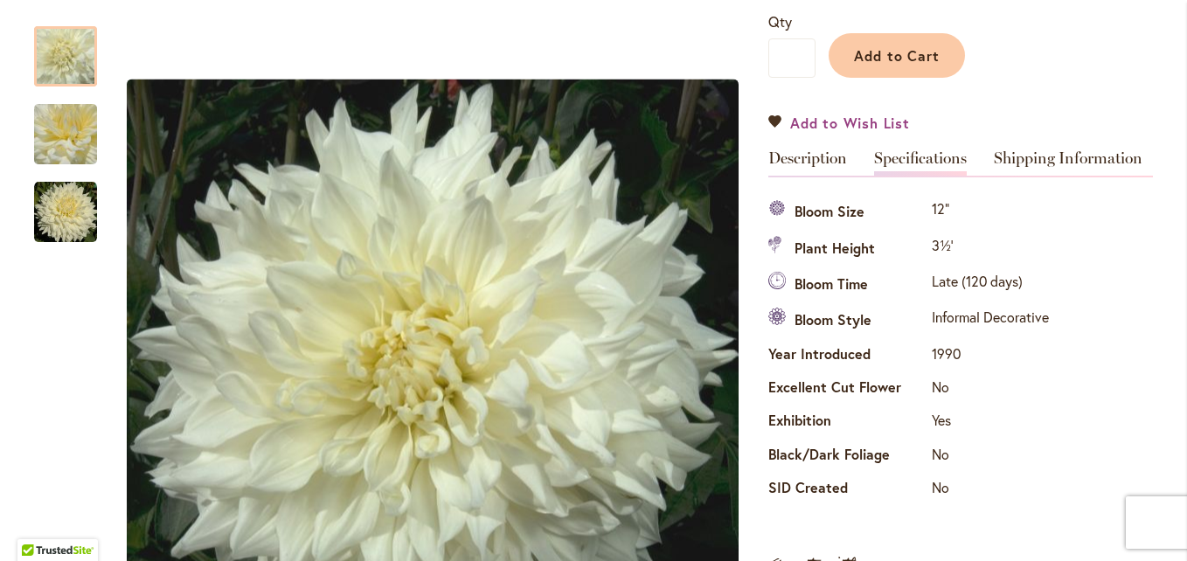
click at [821, 122] on span "Add to Wish List" at bounding box center [850, 123] width 120 height 20
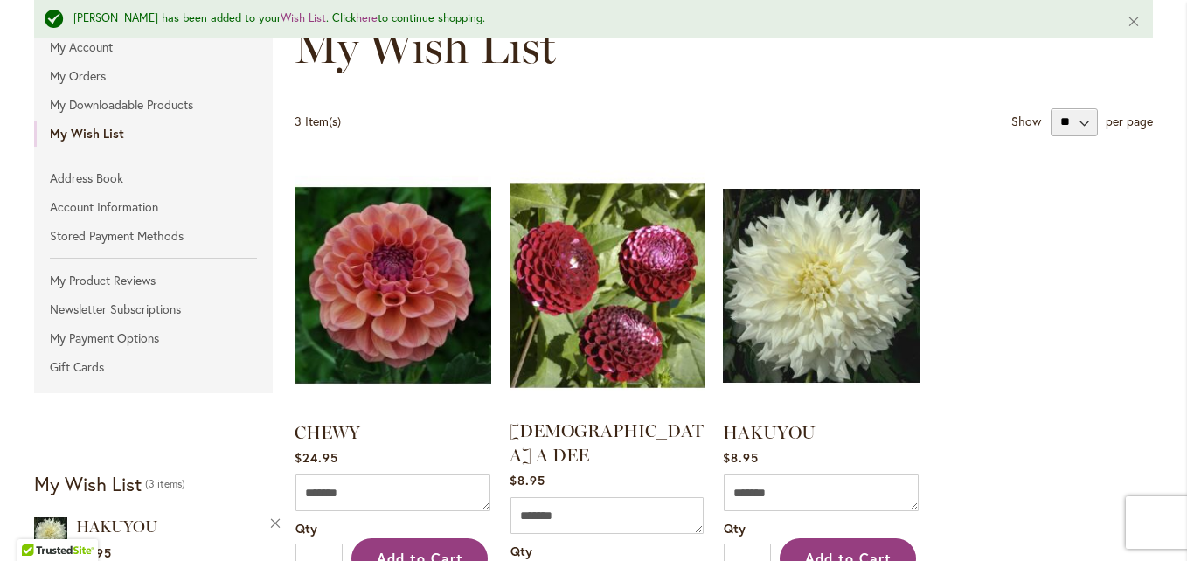
scroll to position [262, 0]
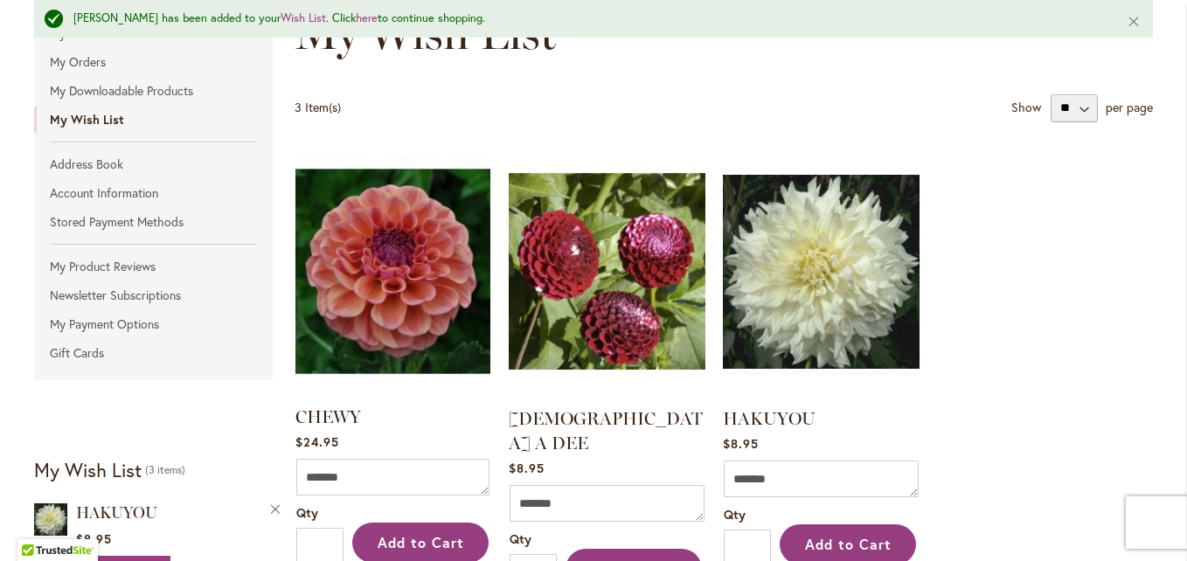
click at [374, 260] on img at bounding box center [393, 271] width 205 height 256
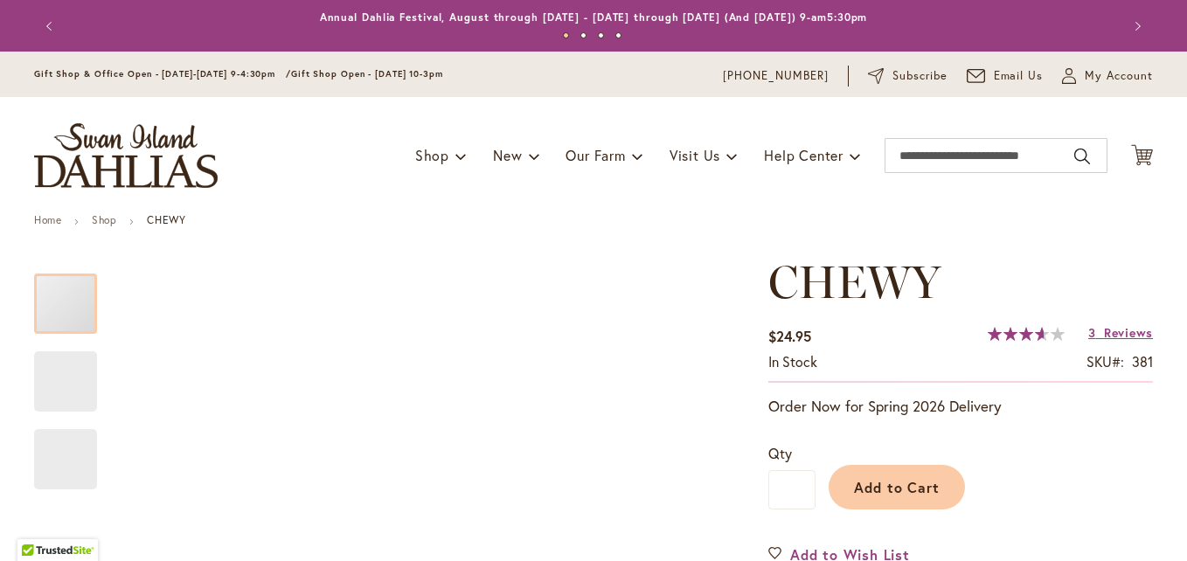
type input "*******"
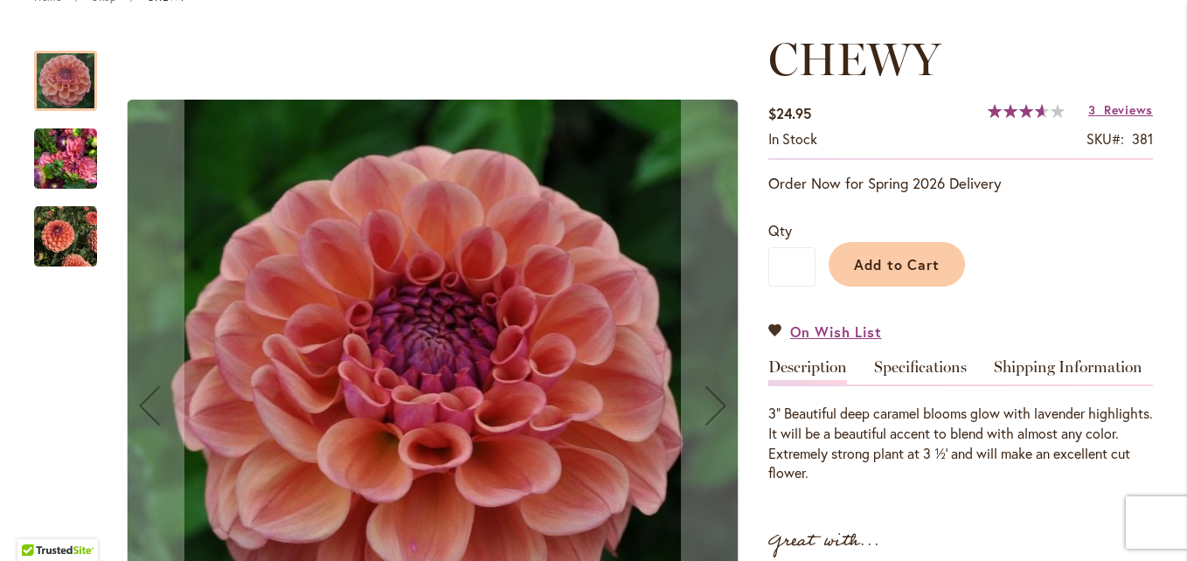
scroll to position [262, 0]
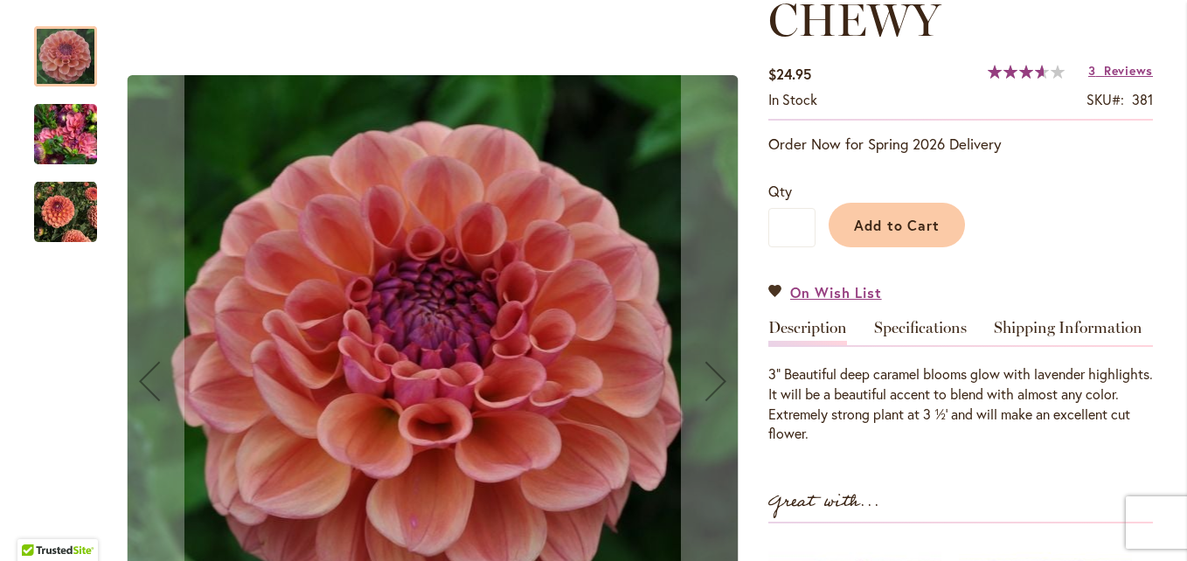
click at [895, 325] on link "Specifications" at bounding box center [920, 332] width 93 height 25
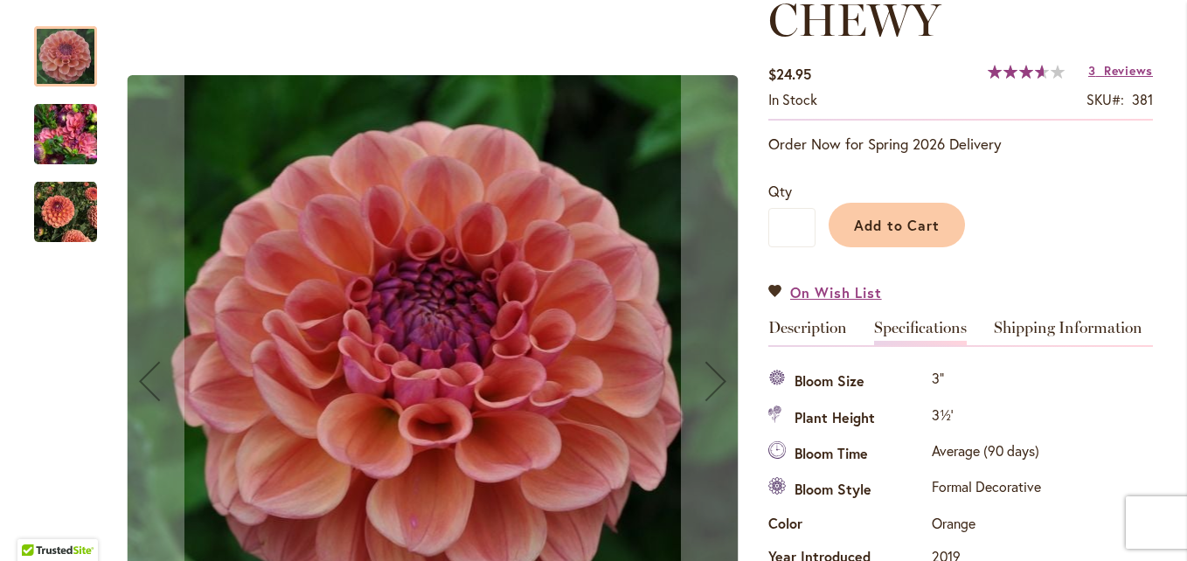
scroll to position [581, 0]
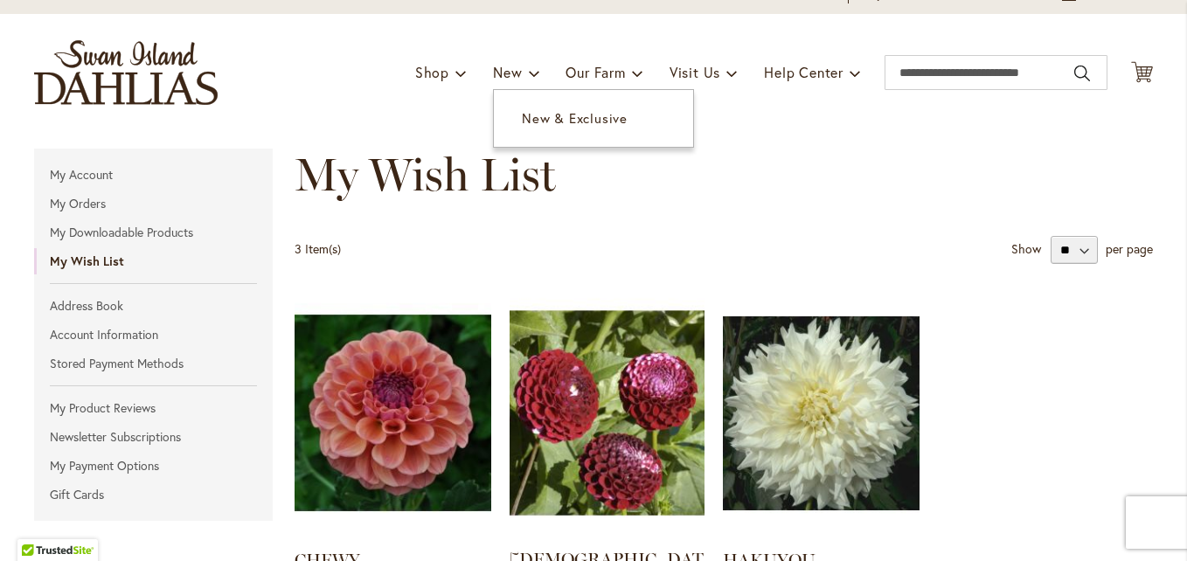
scroll to position [175, 0]
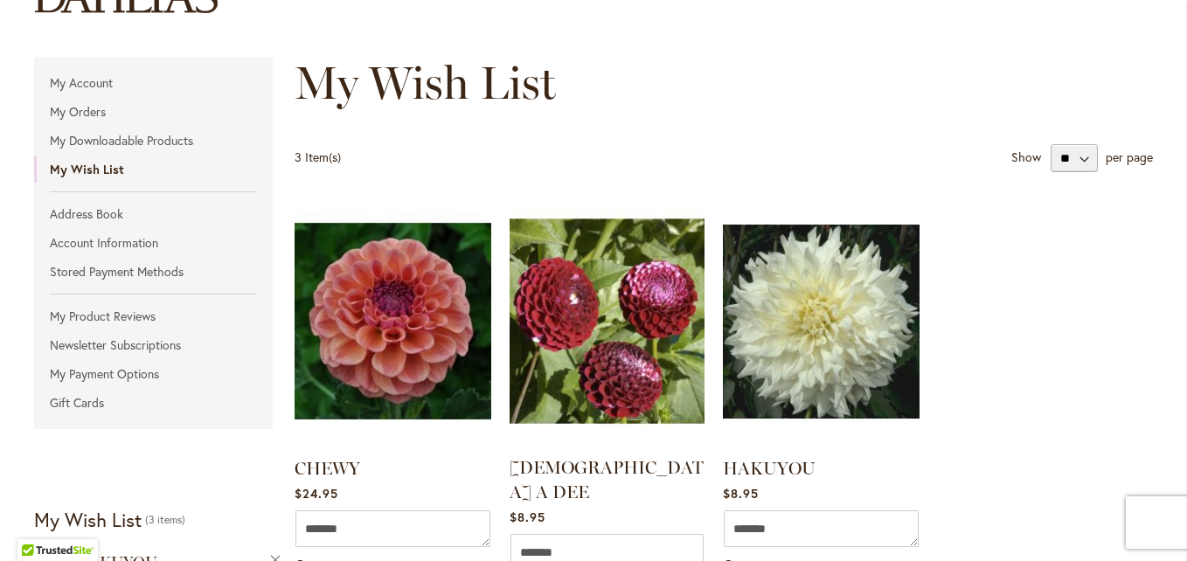
click at [559, 326] on img at bounding box center [607, 321] width 205 height 256
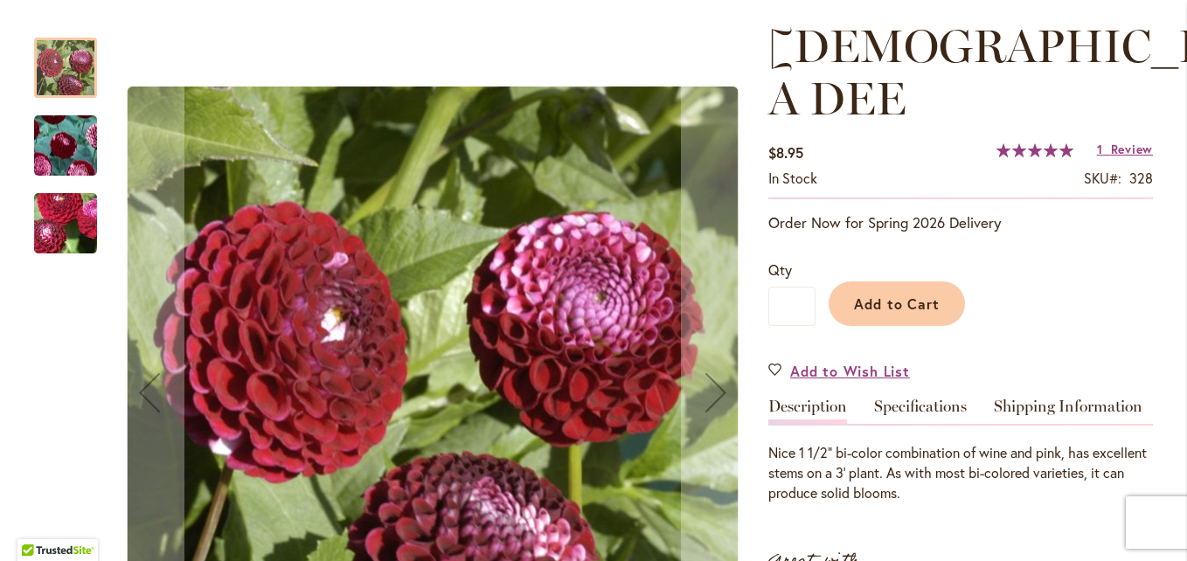
scroll to position [262, 0]
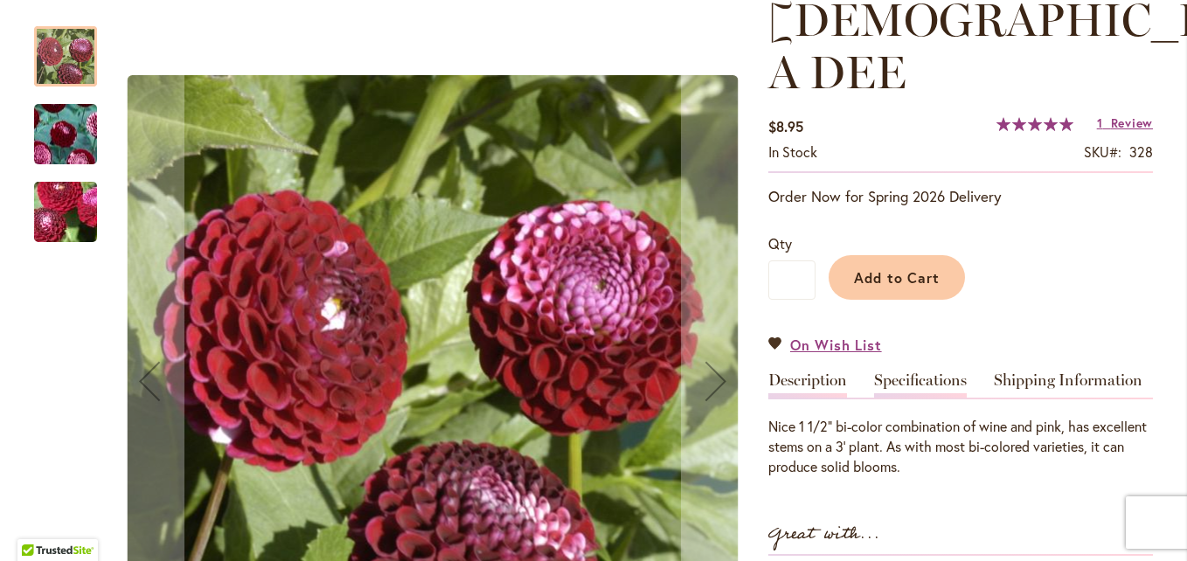
click at [916, 372] on link "Specifications" at bounding box center [920, 384] width 93 height 25
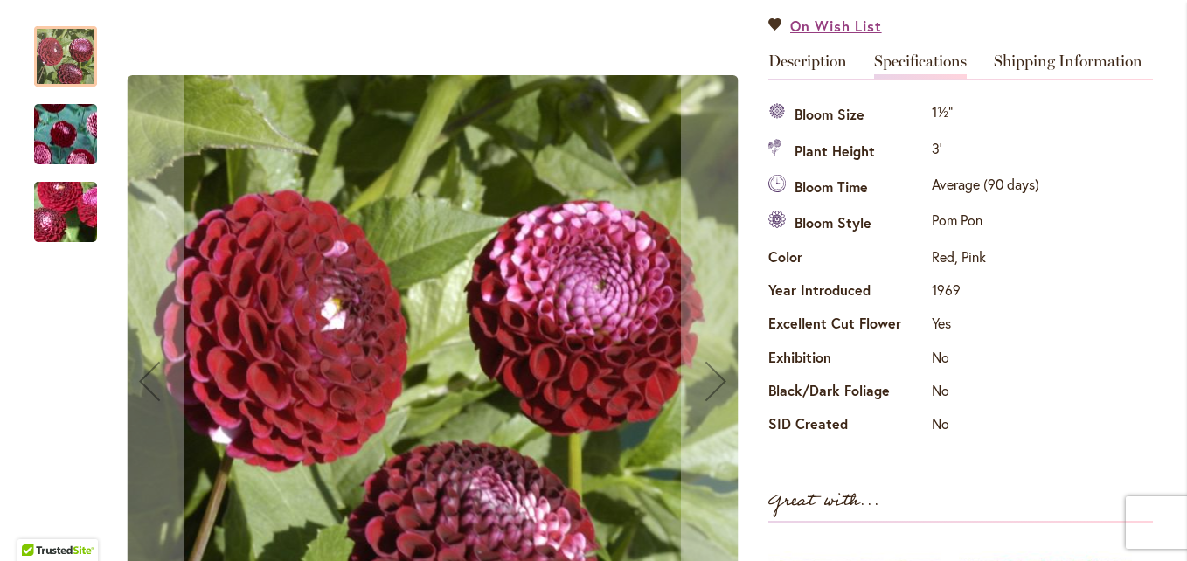
scroll to position [406, 0]
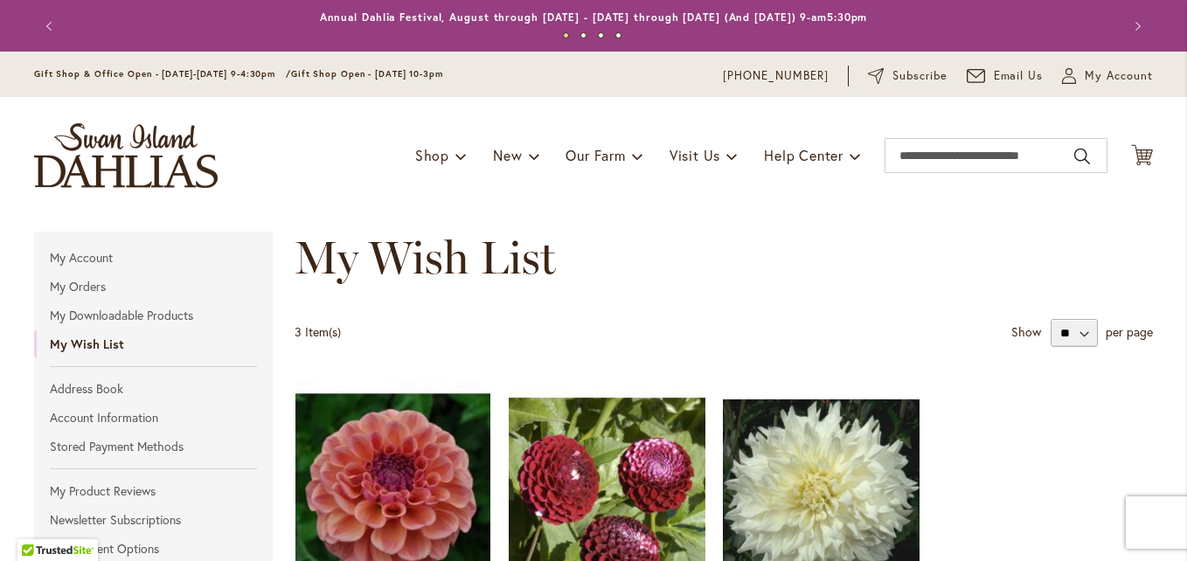
click at [376, 469] on img at bounding box center [393, 496] width 205 height 256
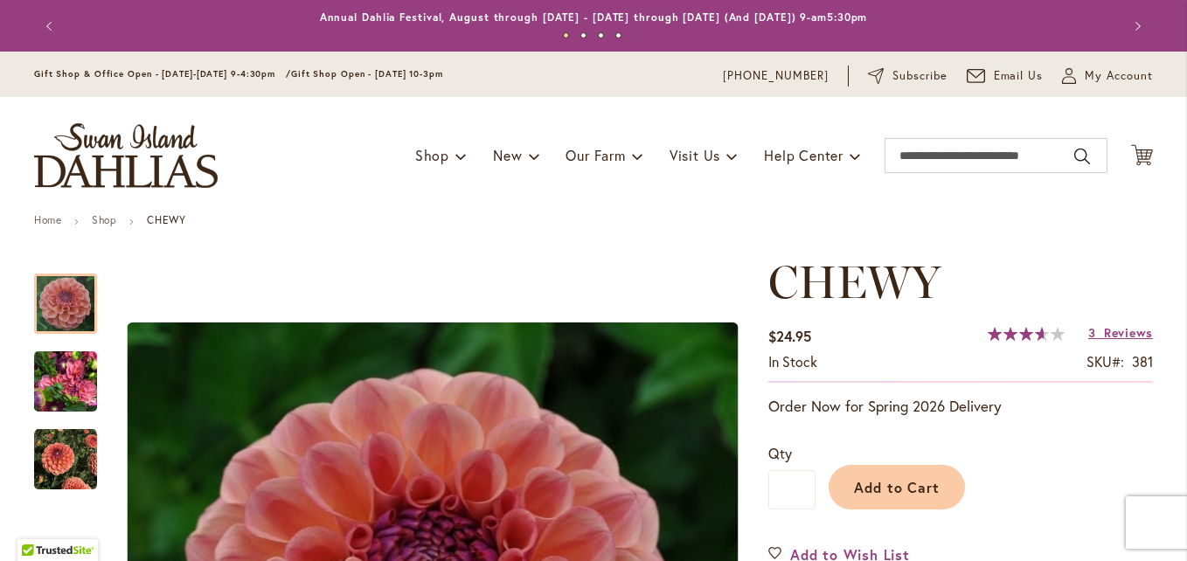
scroll to position [262, 0]
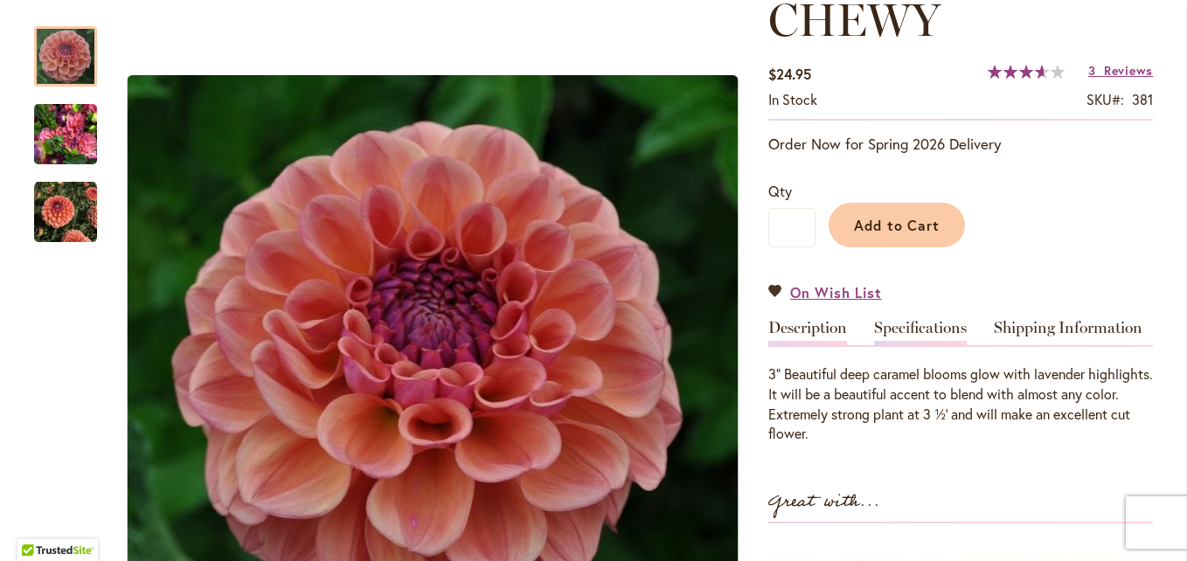
click at [921, 323] on link "Specifications" at bounding box center [920, 332] width 93 height 25
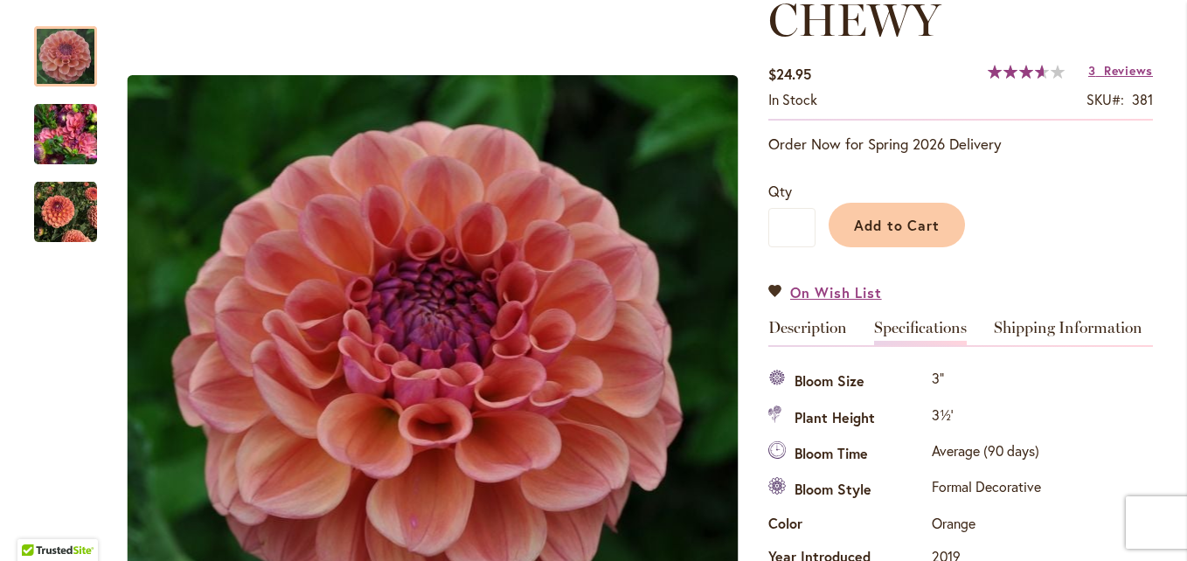
scroll to position [581, 0]
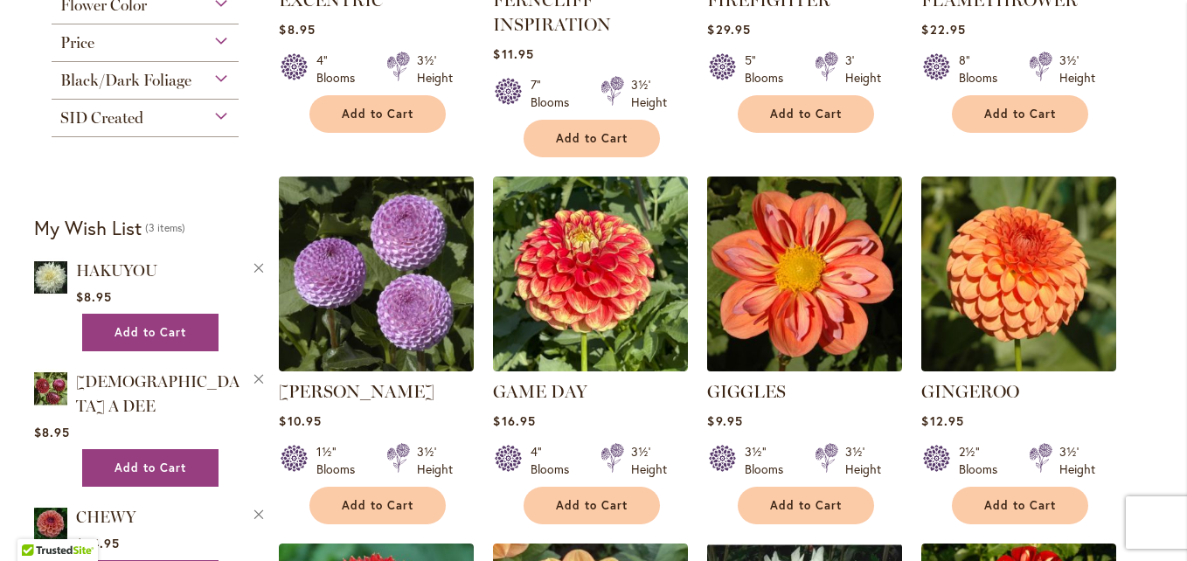
scroll to position [1049, 0]
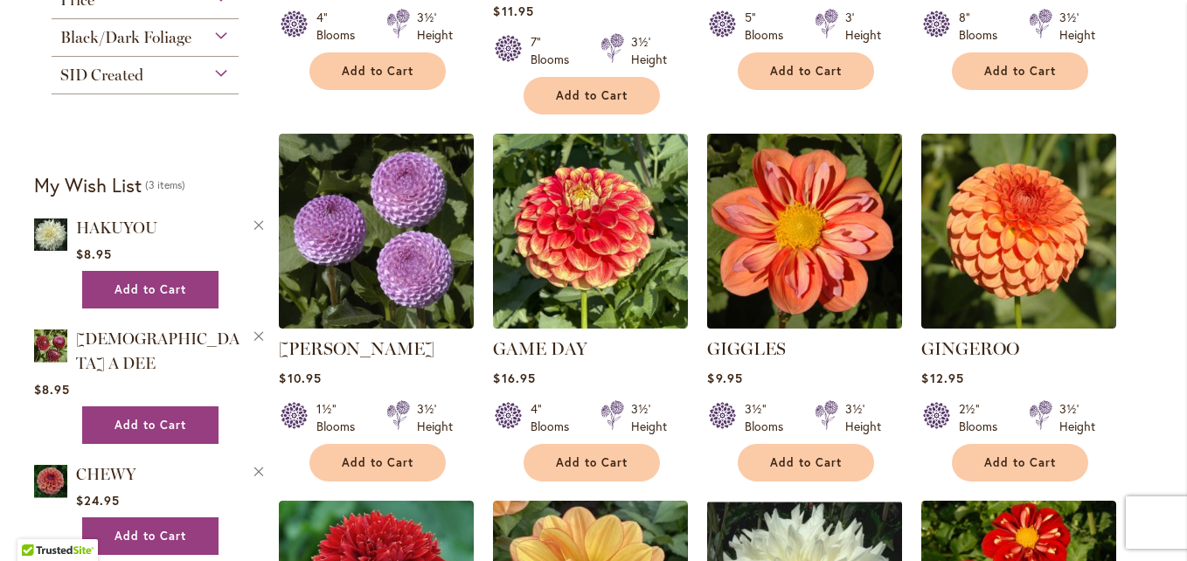
click at [811, 225] on img at bounding box center [805, 230] width 205 height 205
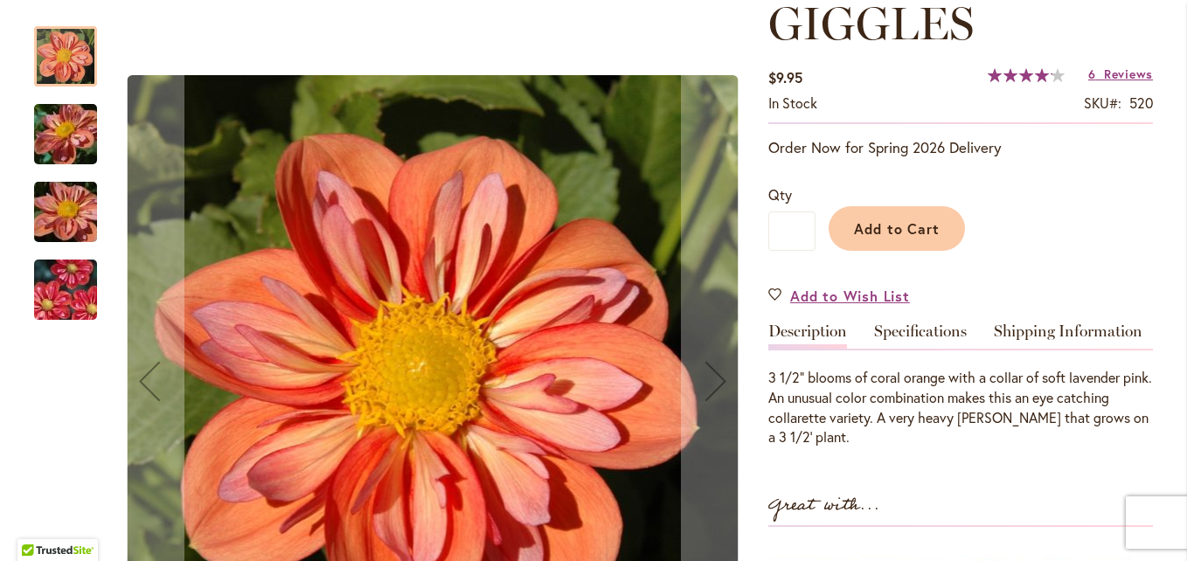
scroll to position [350, 0]
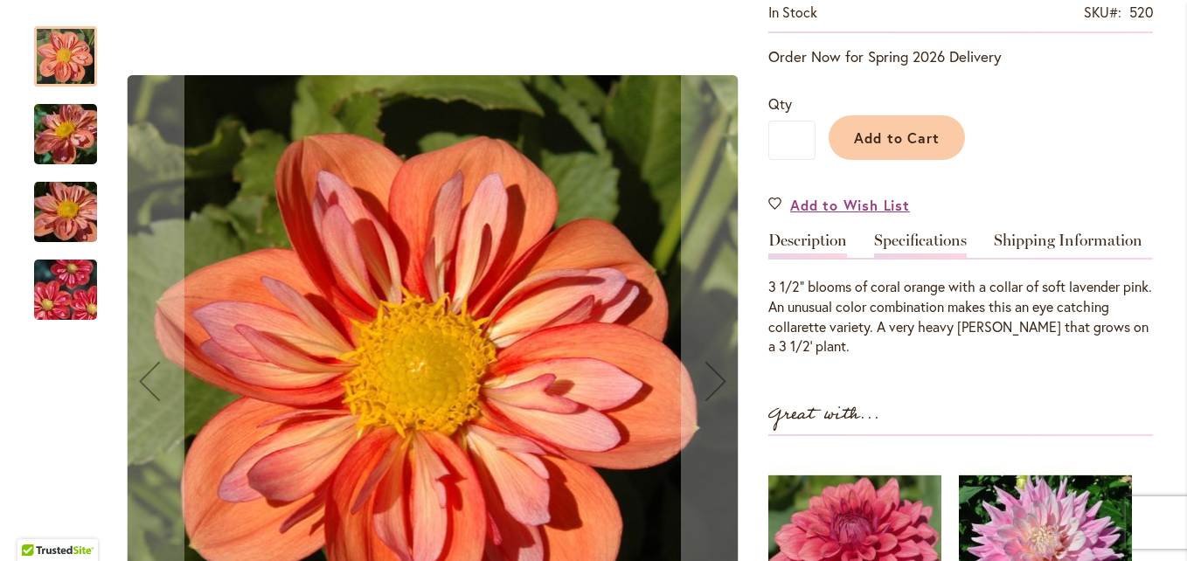
click at [912, 247] on link "Specifications" at bounding box center [920, 245] width 93 height 25
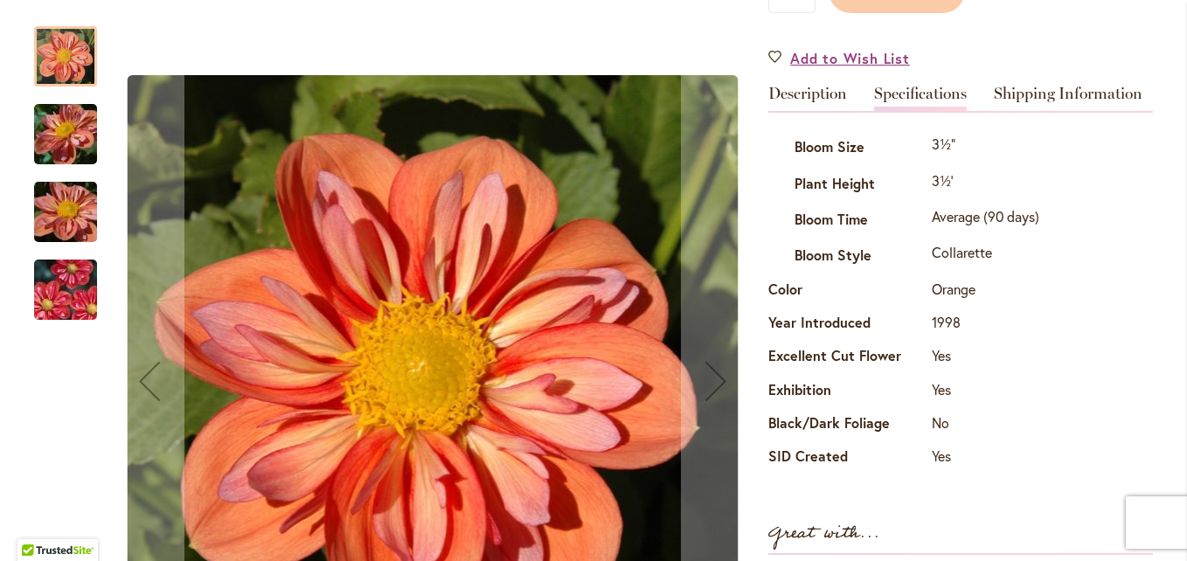
scroll to position [319, 0]
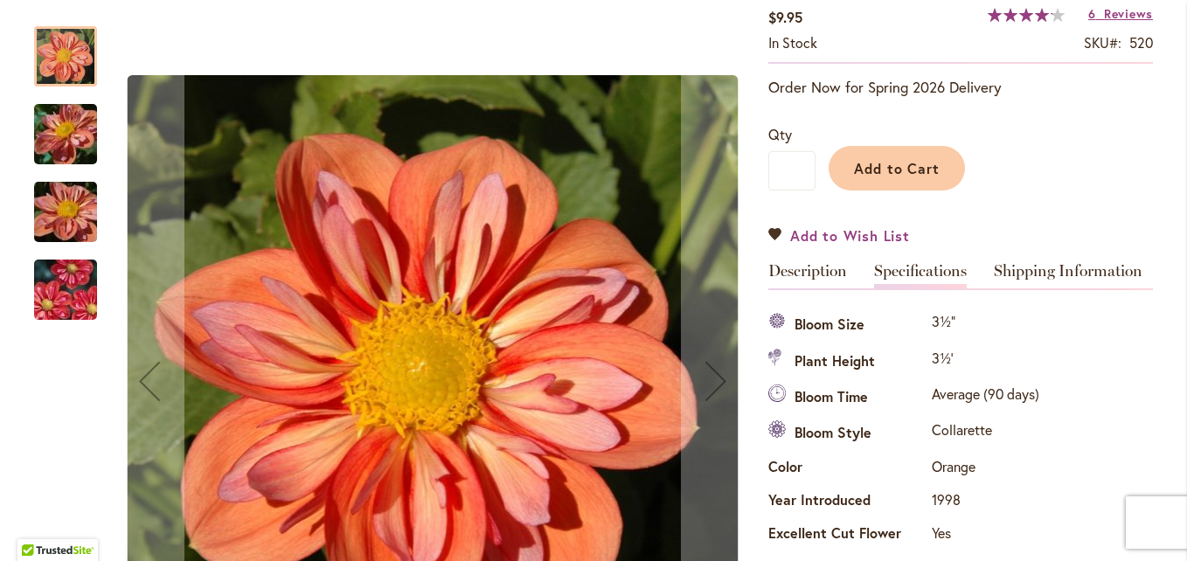
click at [835, 234] on span "Add to Wish List" at bounding box center [850, 236] width 120 height 20
click at [835, 233] on span "Add to Wish List" at bounding box center [850, 236] width 120 height 20
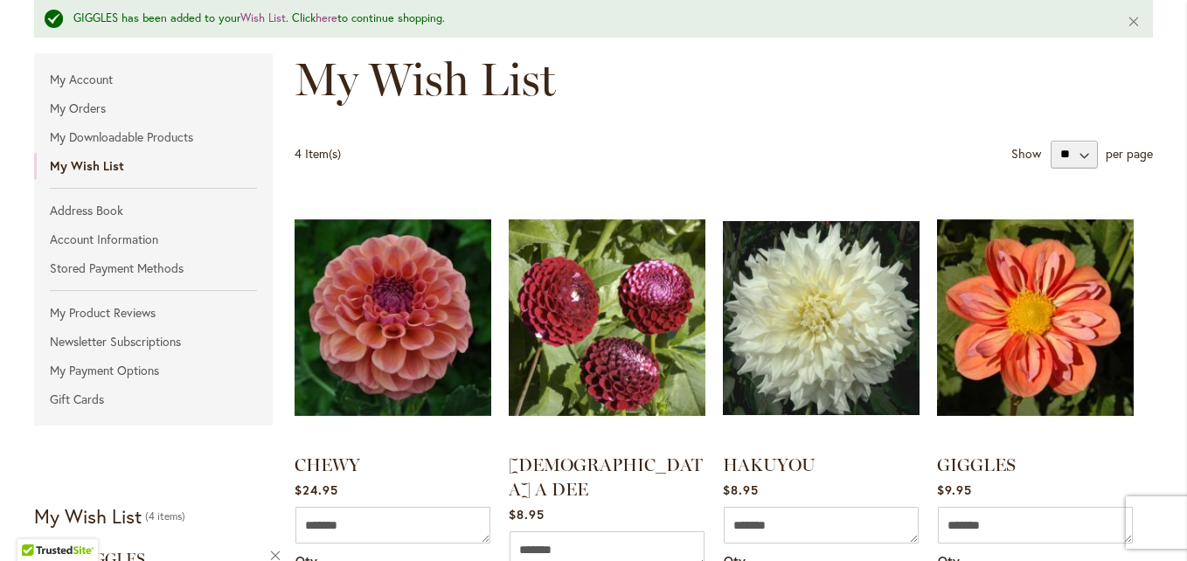
scroll to position [175, 0]
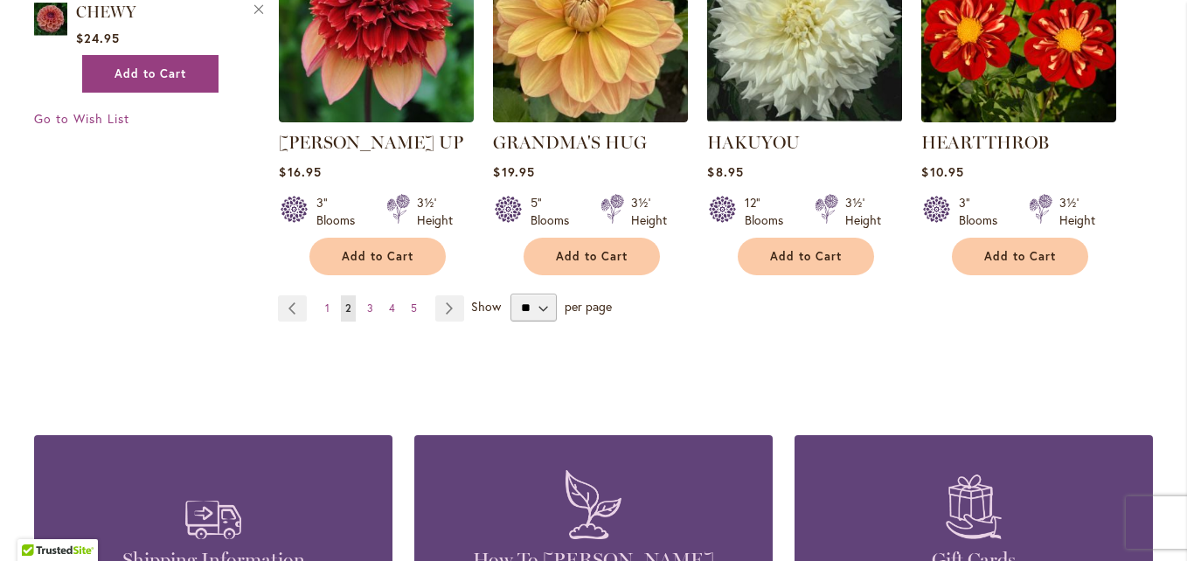
scroll to position [1661, 0]
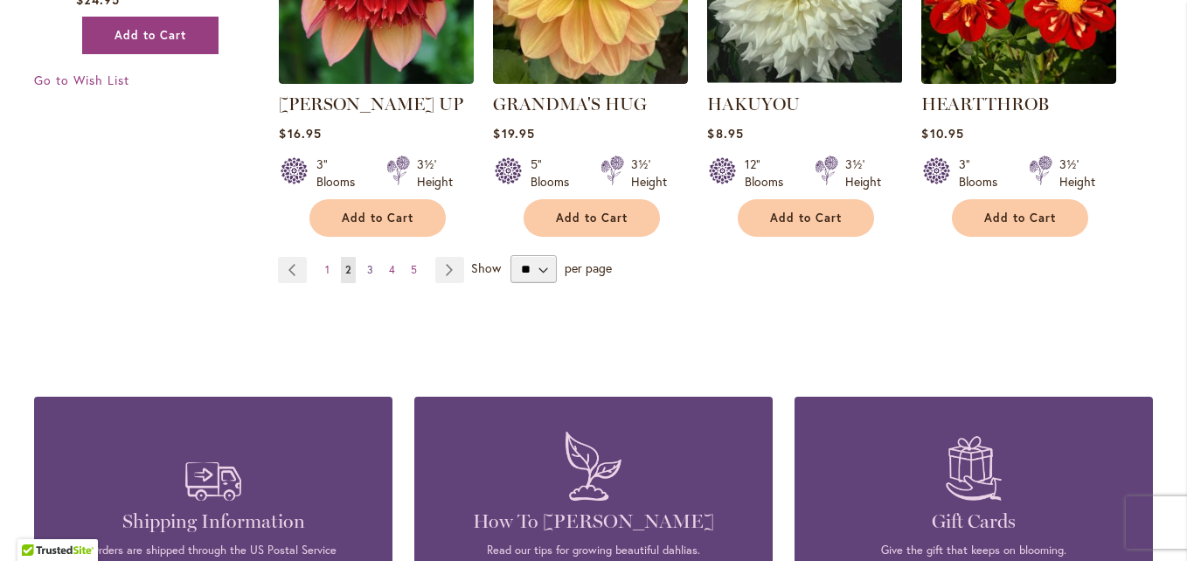
click at [367, 263] on span "3" at bounding box center [370, 269] width 6 height 13
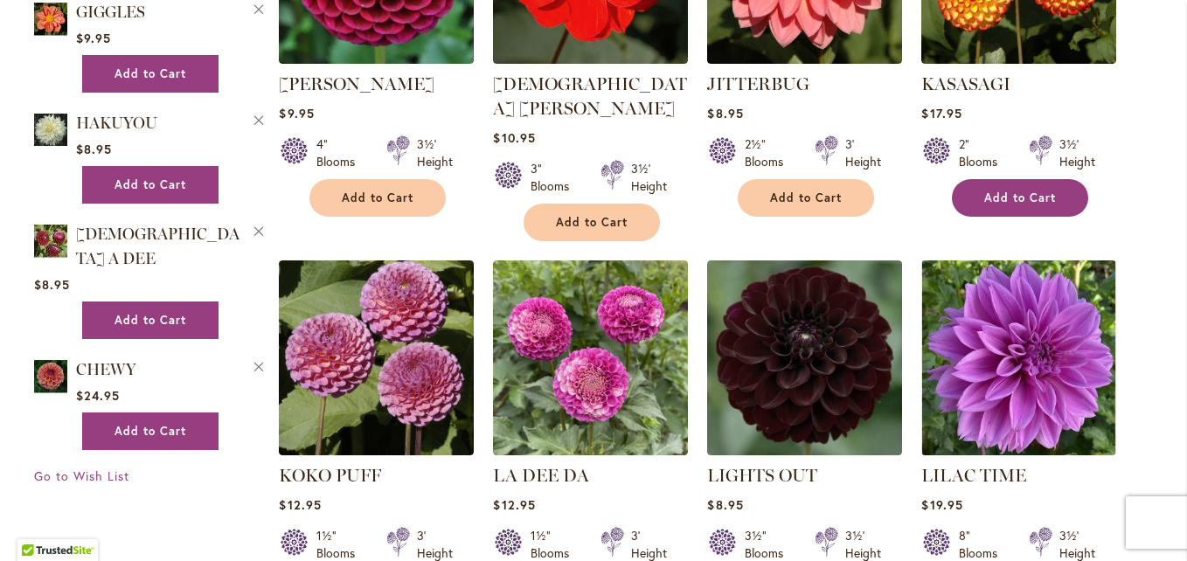
scroll to position [1311, 0]
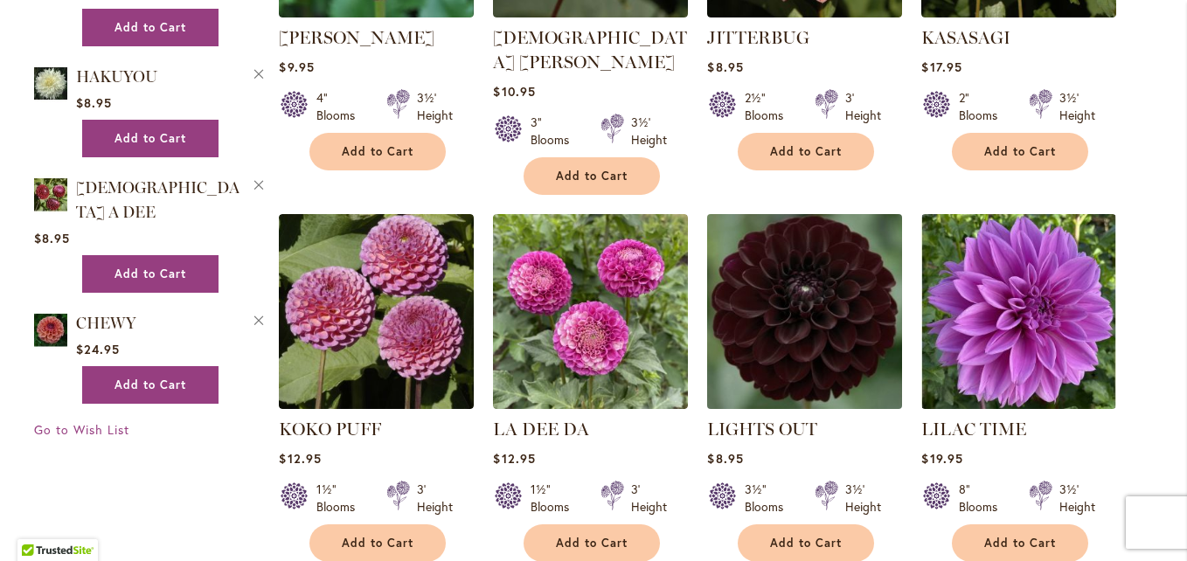
click at [804, 310] on img at bounding box center [805, 311] width 205 height 205
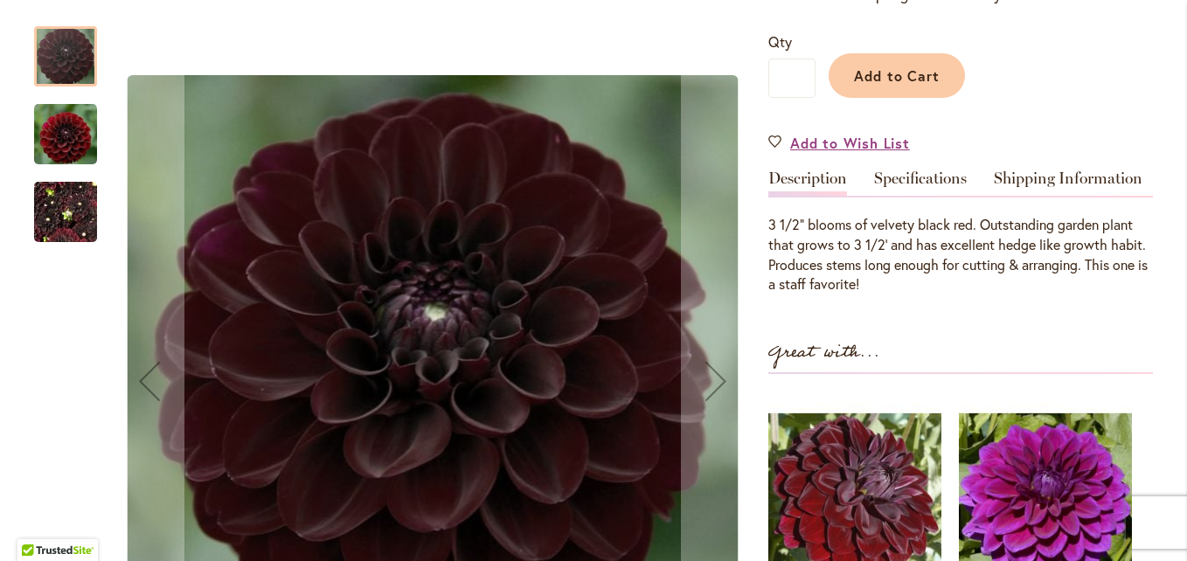
scroll to position [350, 0]
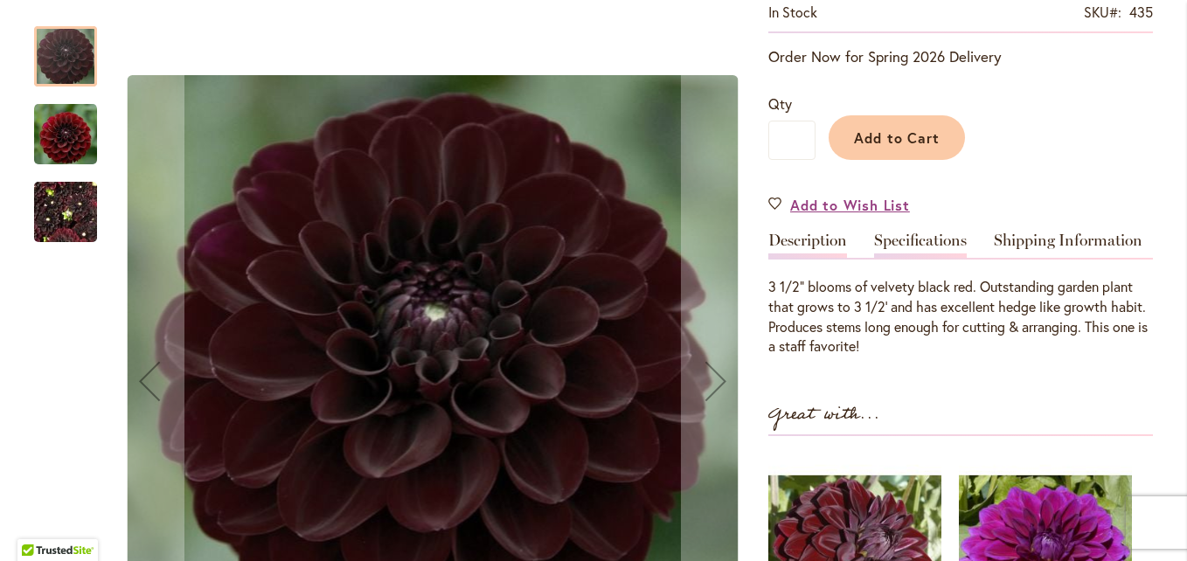
click at [910, 240] on link "Specifications" at bounding box center [920, 245] width 93 height 25
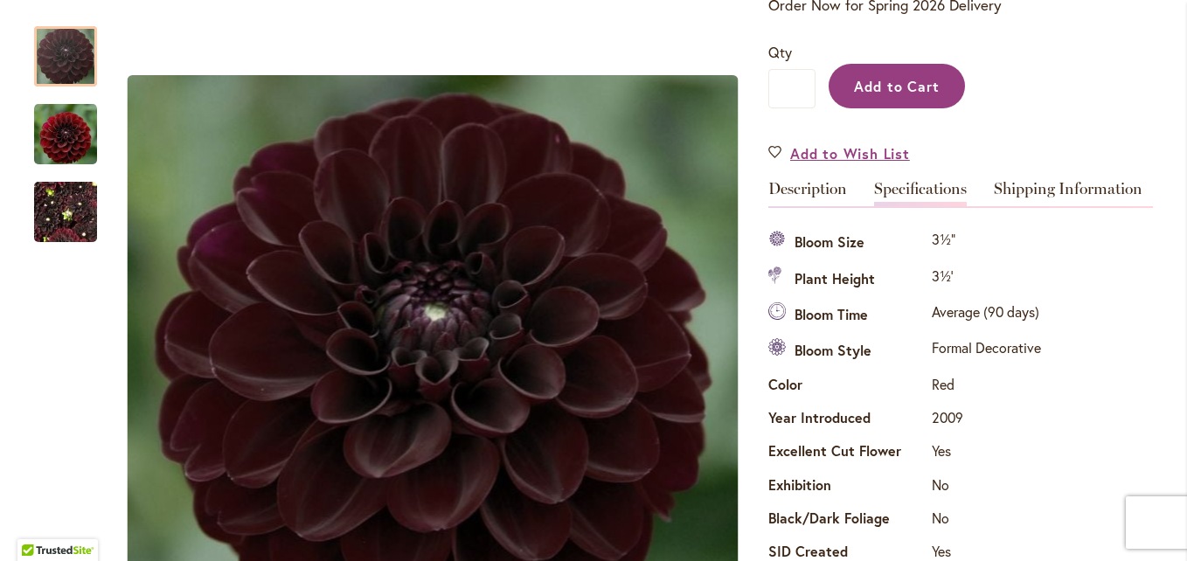
scroll to position [57, 0]
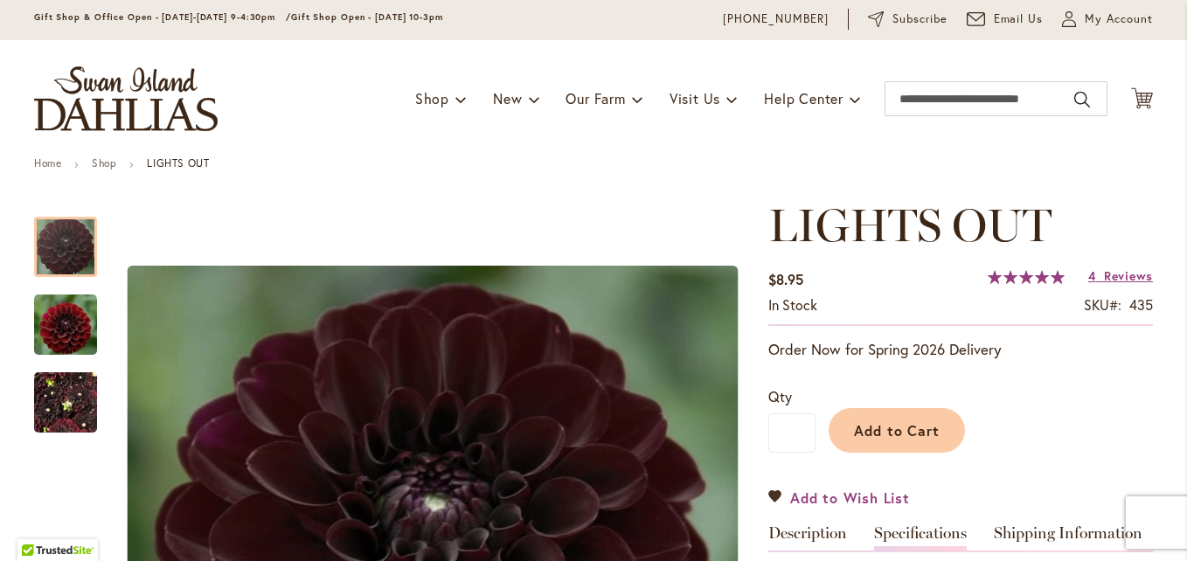
click at [840, 493] on span "Add to Wish List" at bounding box center [850, 498] width 120 height 20
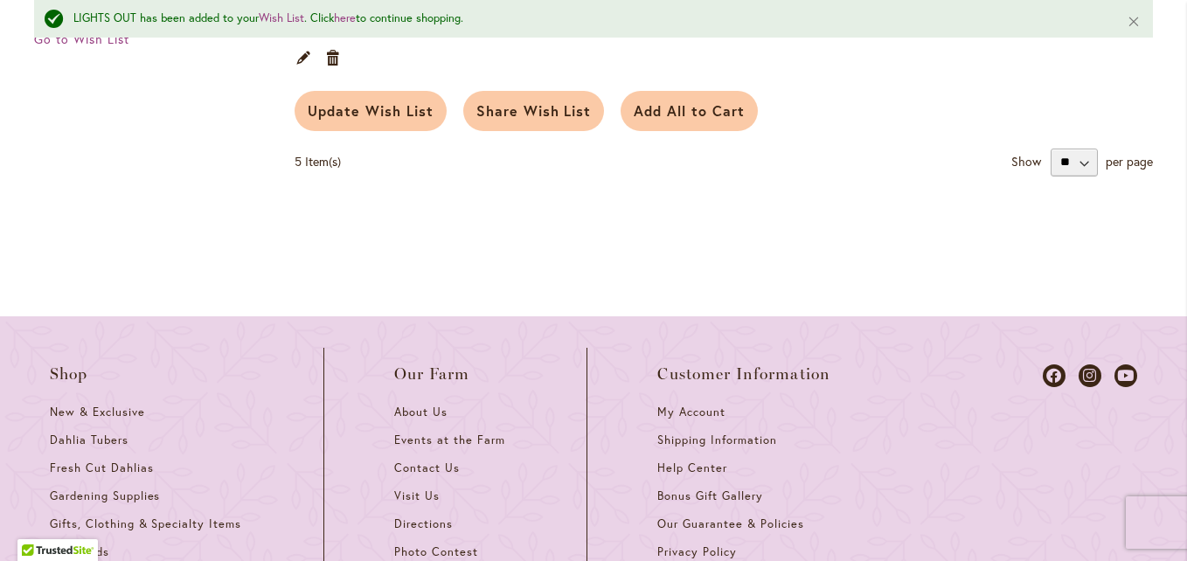
scroll to position [1486, 0]
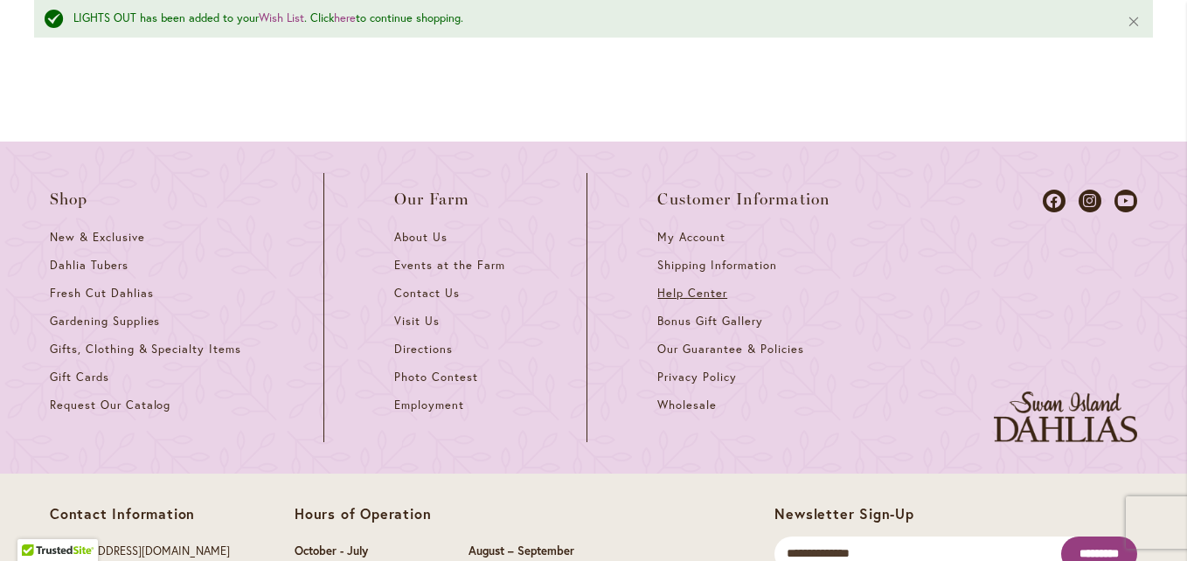
click at [678, 286] on span "Help Center" at bounding box center [692, 293] width 70 height 15
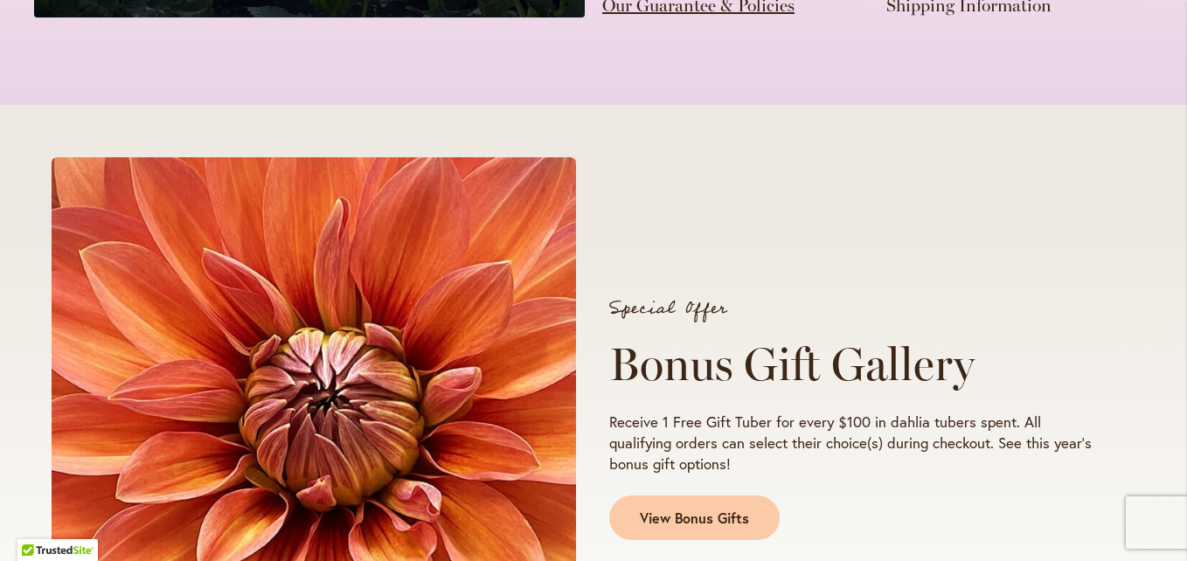
scroll to position [874, 0]
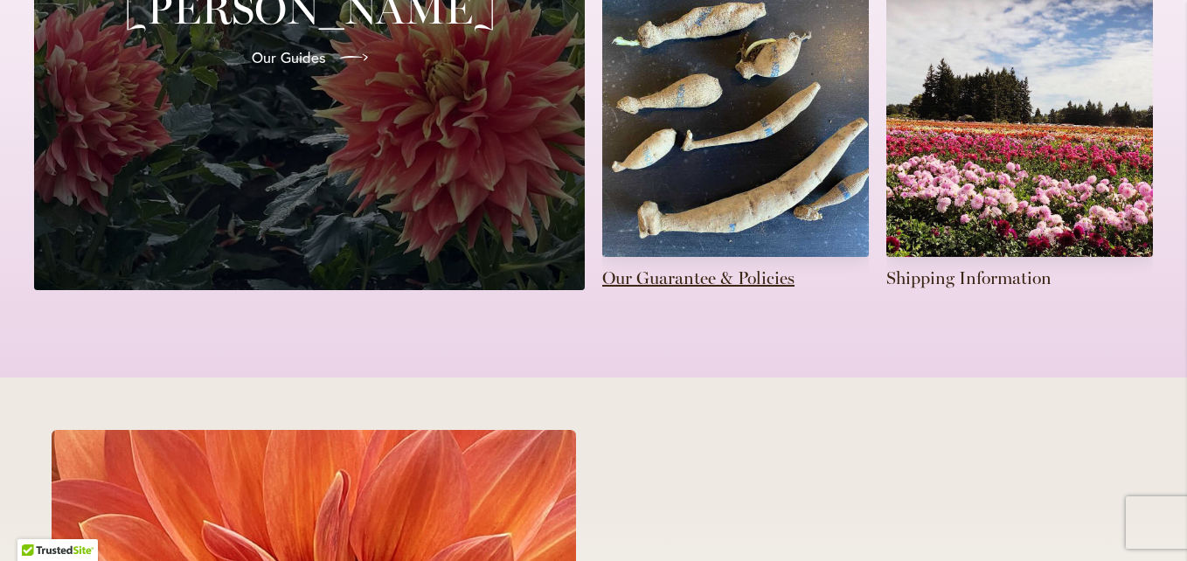
click at [754, 277] on link at bounding box center [735, 142] width 267 height 295
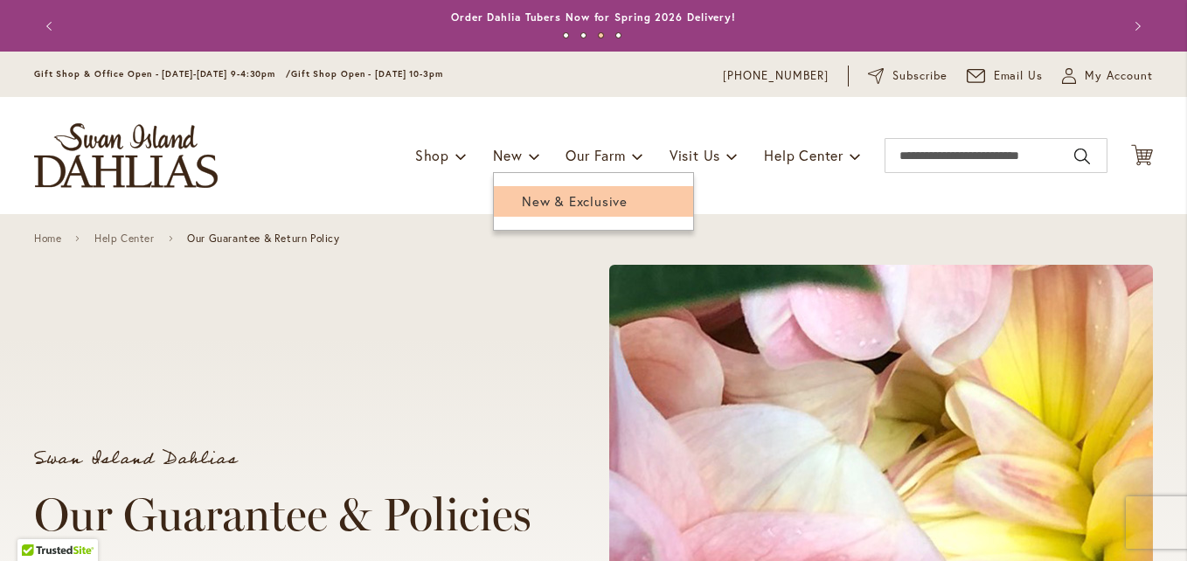
click at [523, 202] on span "New & Exclusive" at bounding box center [575, 200] width 106 height 17
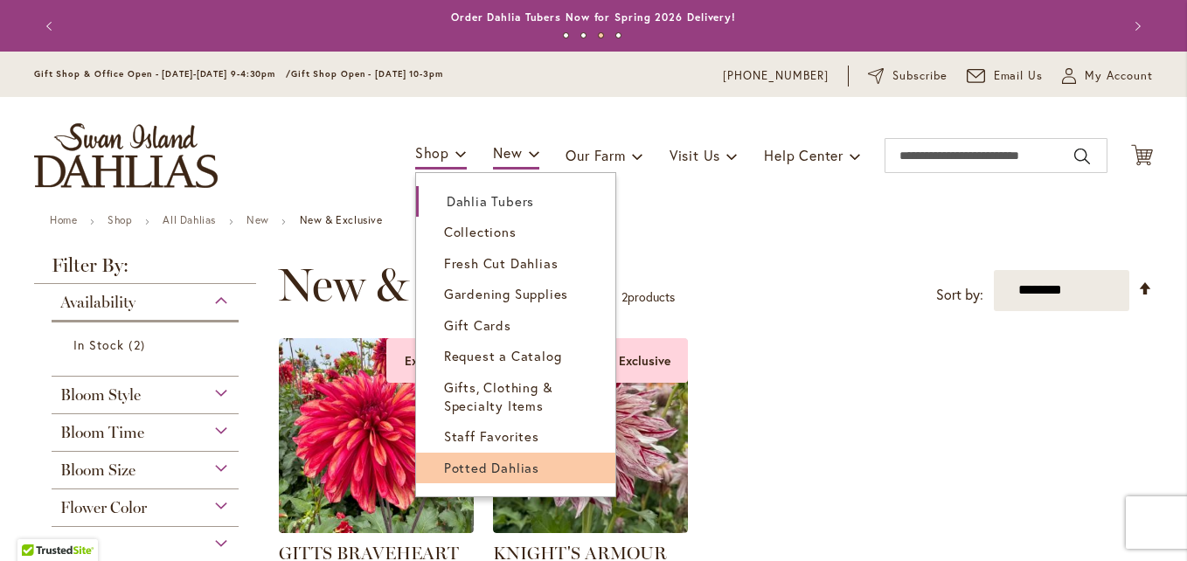
click at [456, 459] on span "Potted Dahlias" at bounding box center [491, 467] width 95 height 17
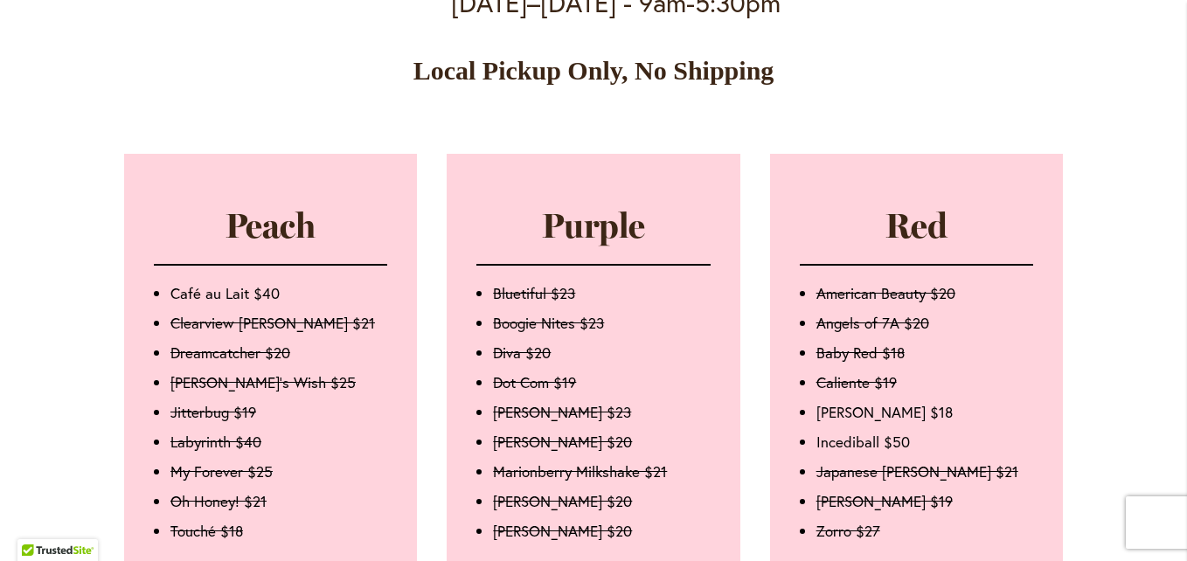
scroll to position [1224, 0]
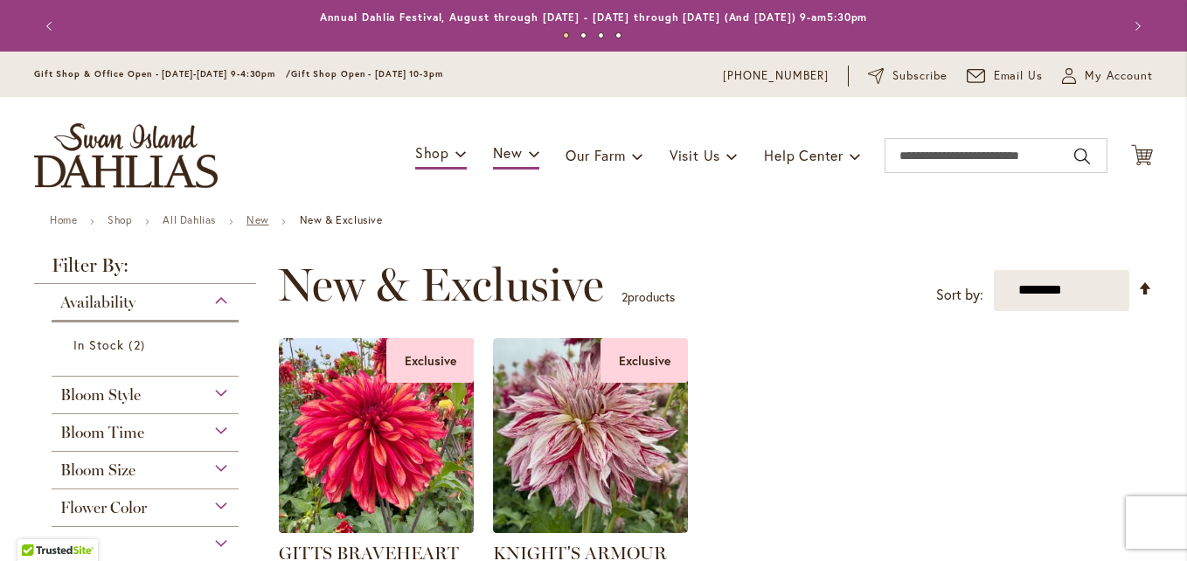
click at [253, 215] on link "New" at bounding box center [258, 219] width 23 height 13
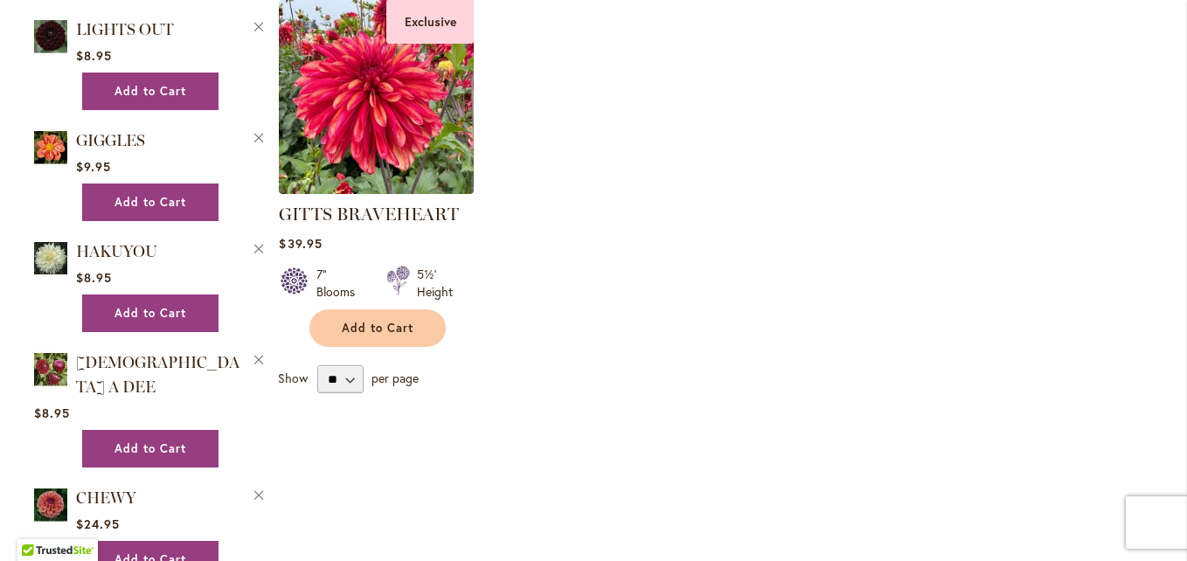
scroll to position [787, 0]
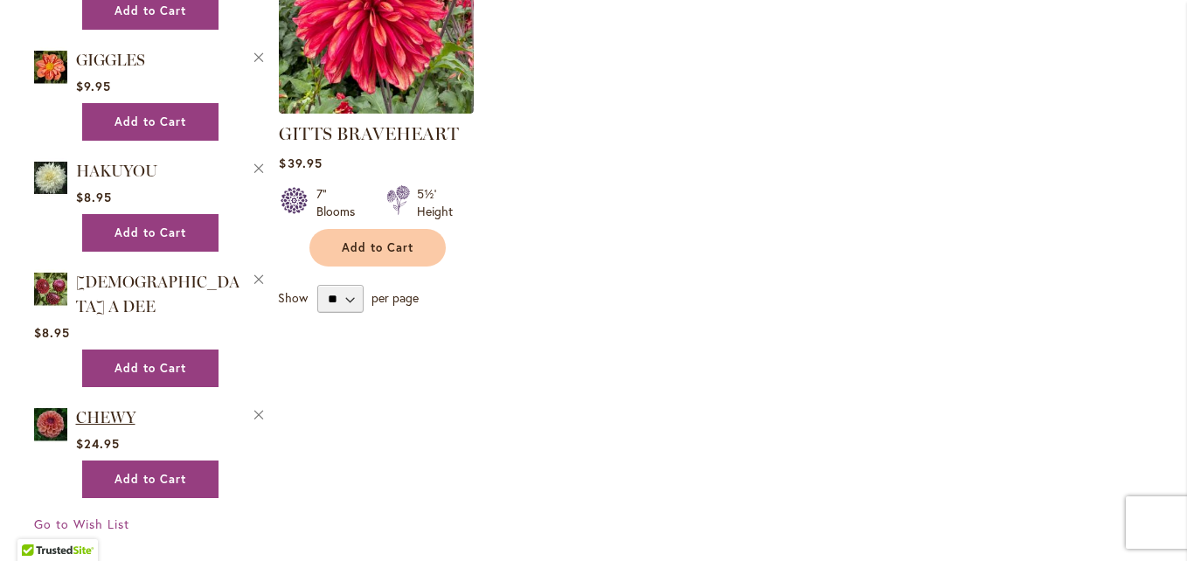
click at [80, 408] on span "CHEWY" at bounding box center [105, 417] width 59 height 19
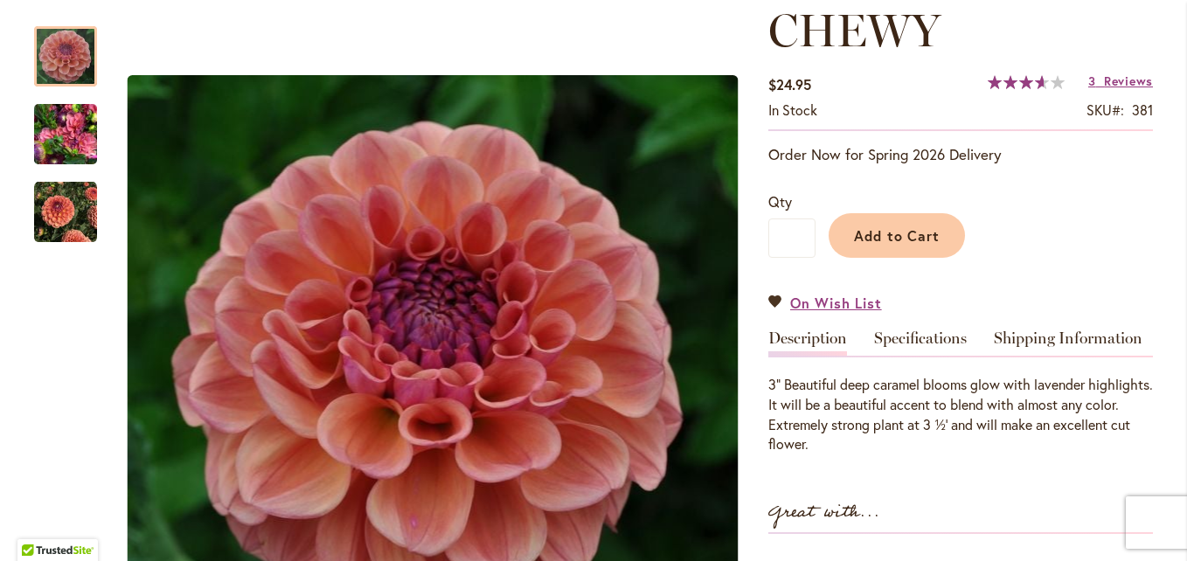
scroll to position [262, 0]
